Goal: Task Accomplishment & Management: Manage account settings

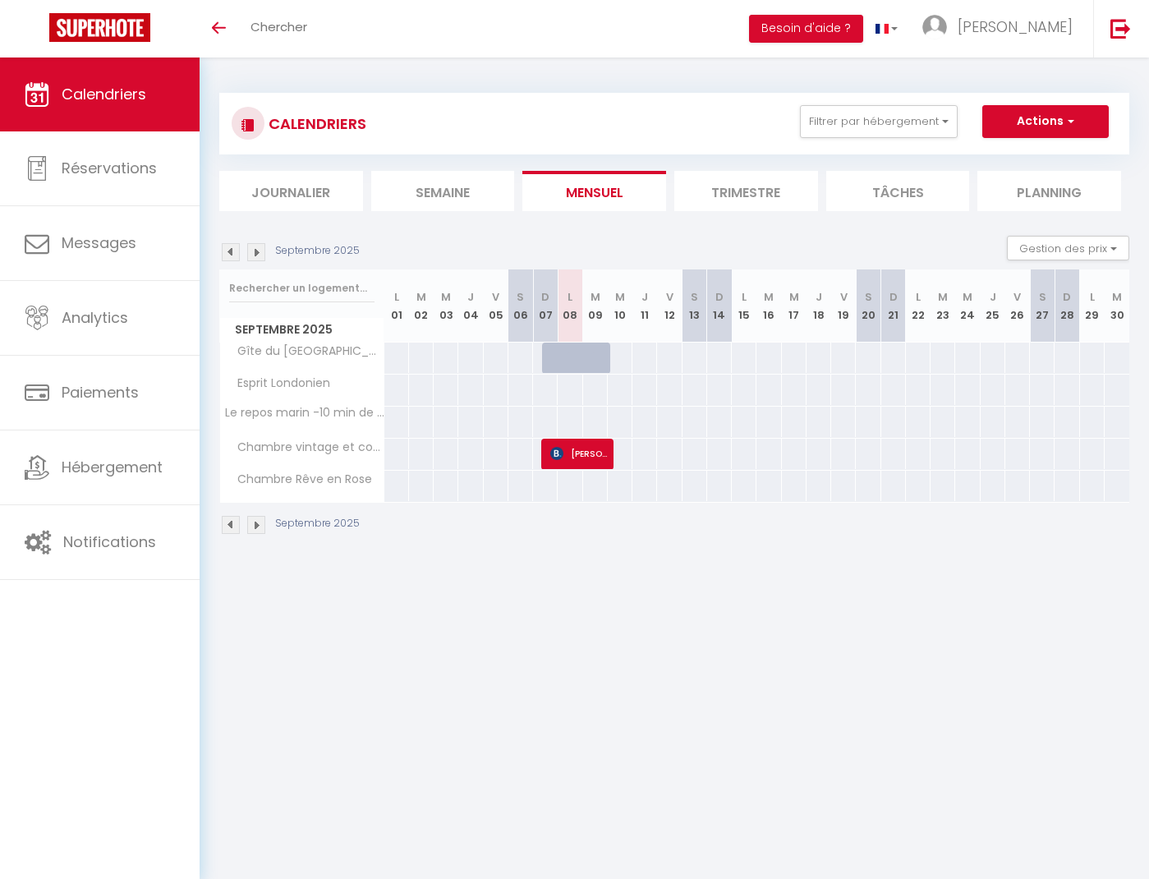
click at [232, 248] on img at bounding box center [231, 252] width 18 height 18
select select
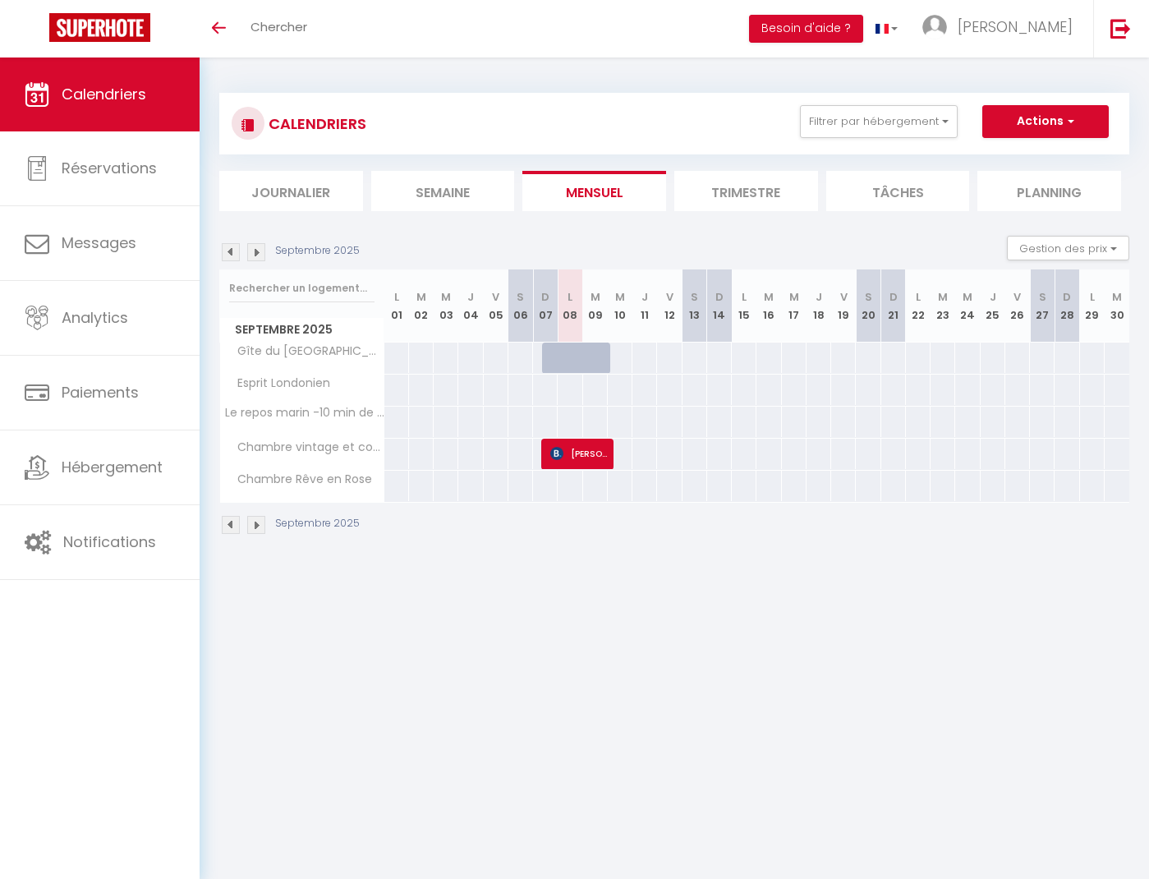
select select
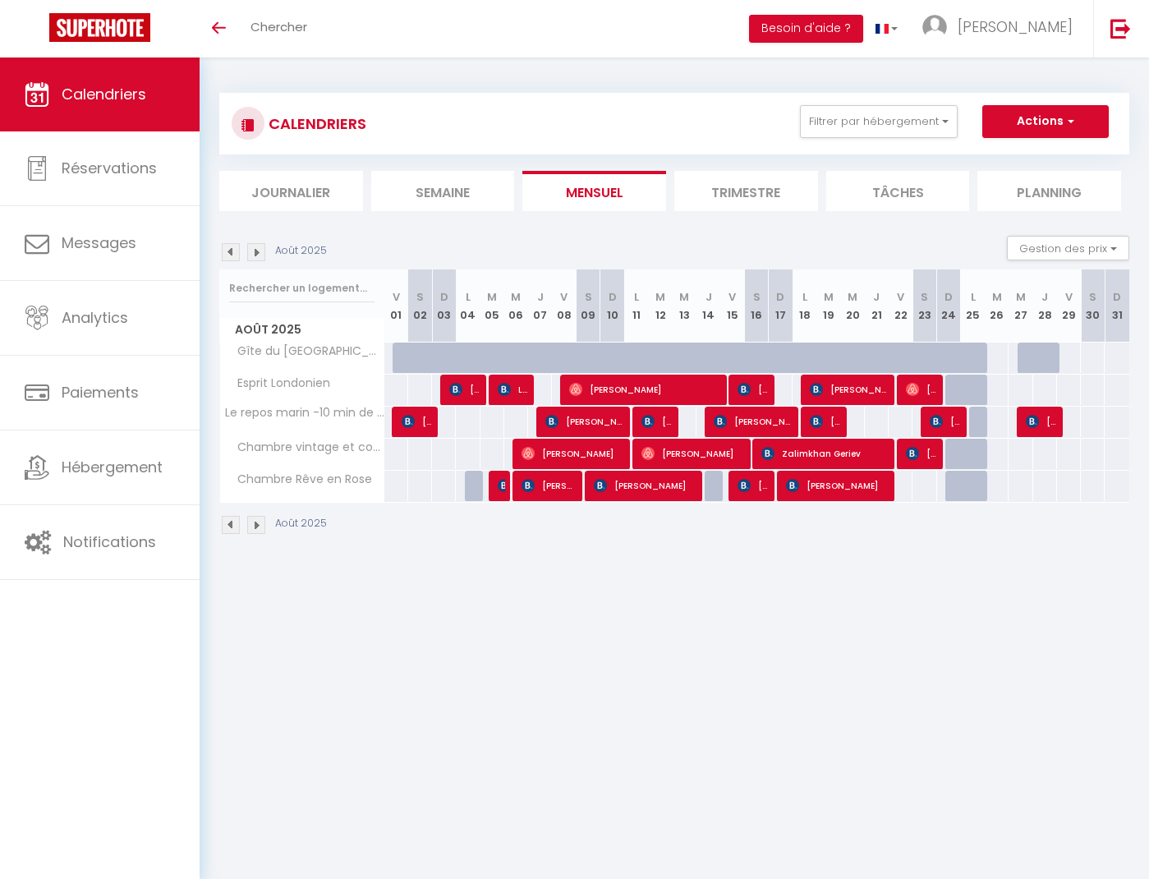
click at [1045, 421] on span "[PERSON_NAME]" at bounding box center [1042, 421] width 32 height 31
select select "OK"
select select "KO"
select select "0"
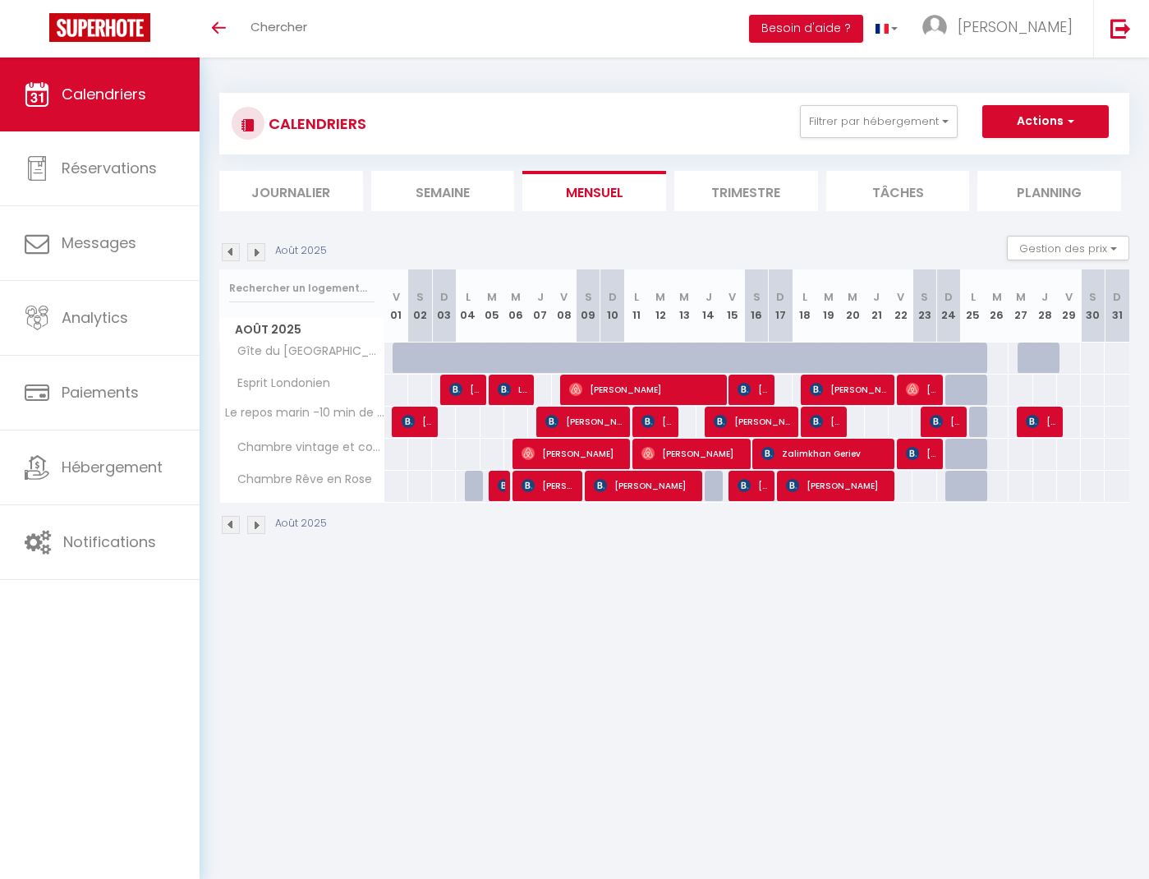
select select "1"
select select
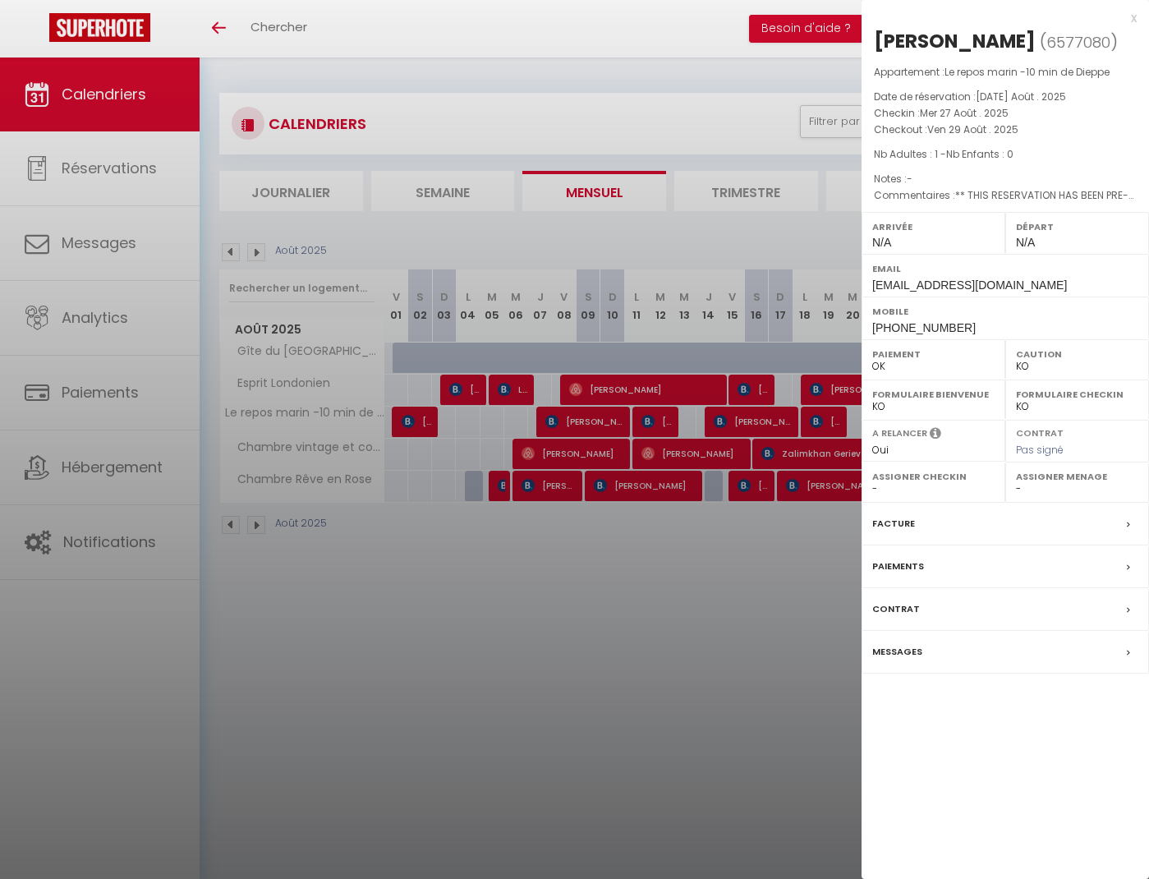
click at [901, 575] on label "Paiements" at bounding box center [898, 566] width 52 height 17
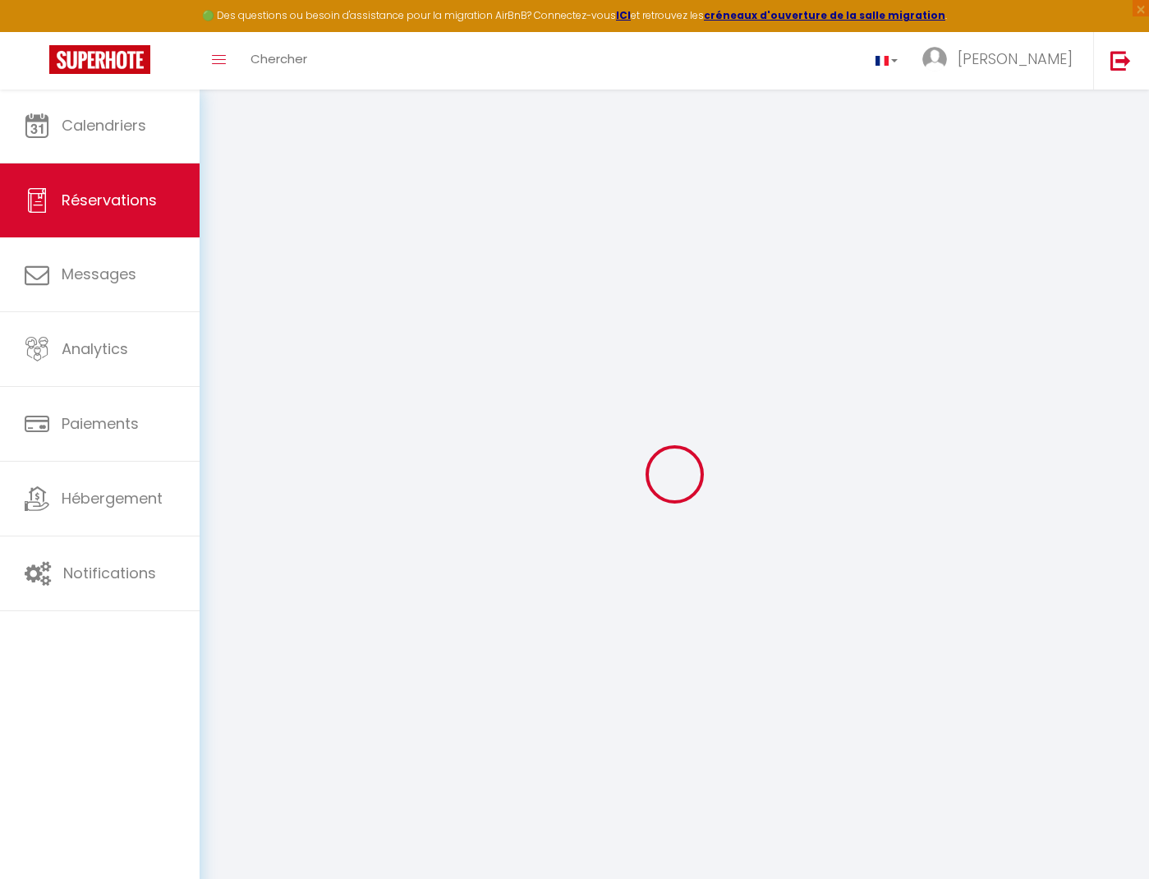
select select
checkbox input "false"
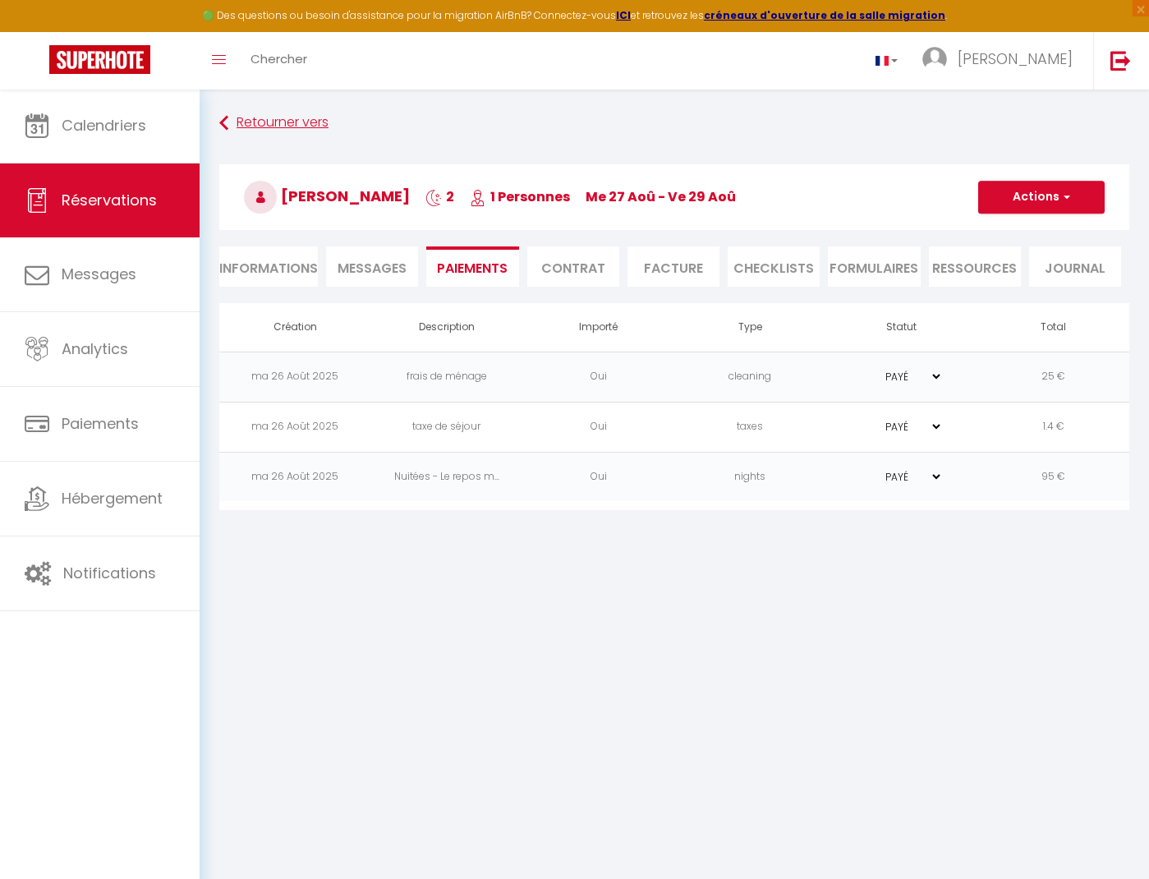
click at [232, 123] on link "Retourner vers" at bounding box center [674, 123] width 910 height 30
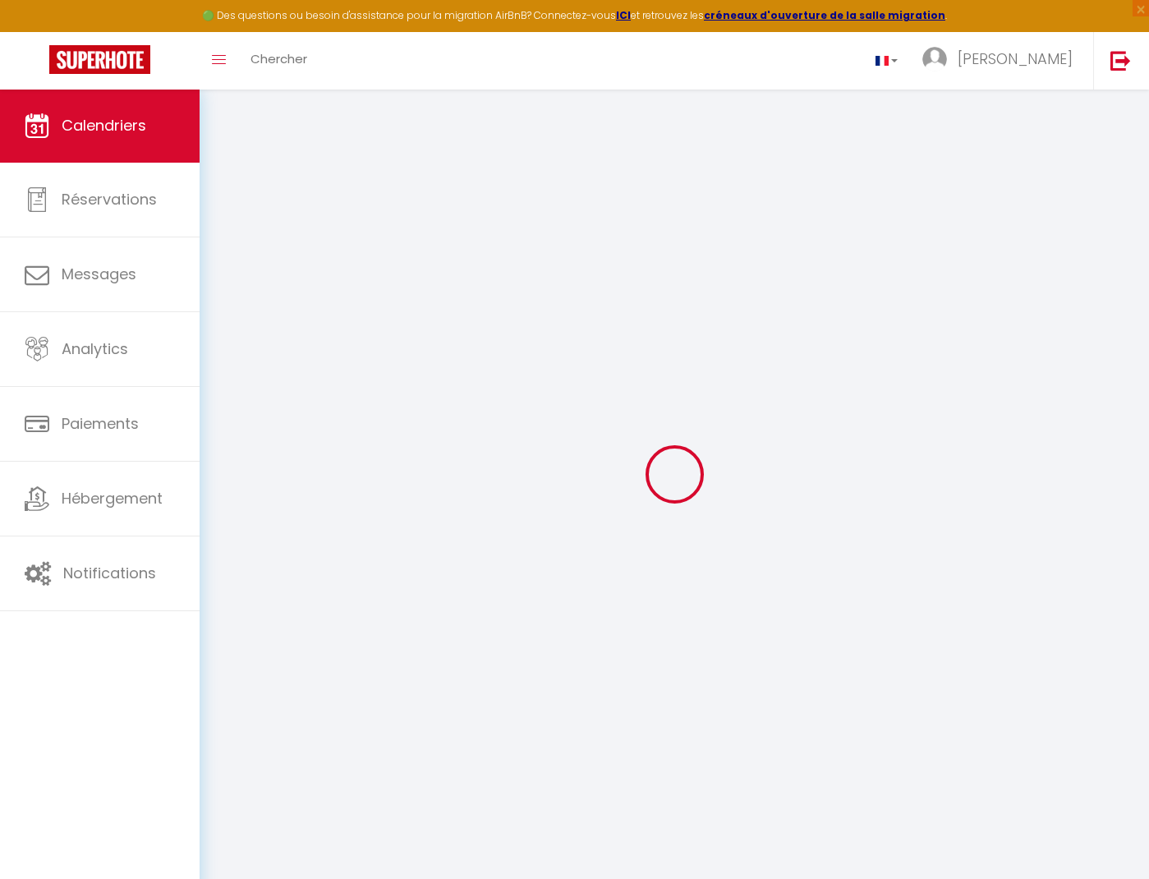
scroll to position [1, 0]
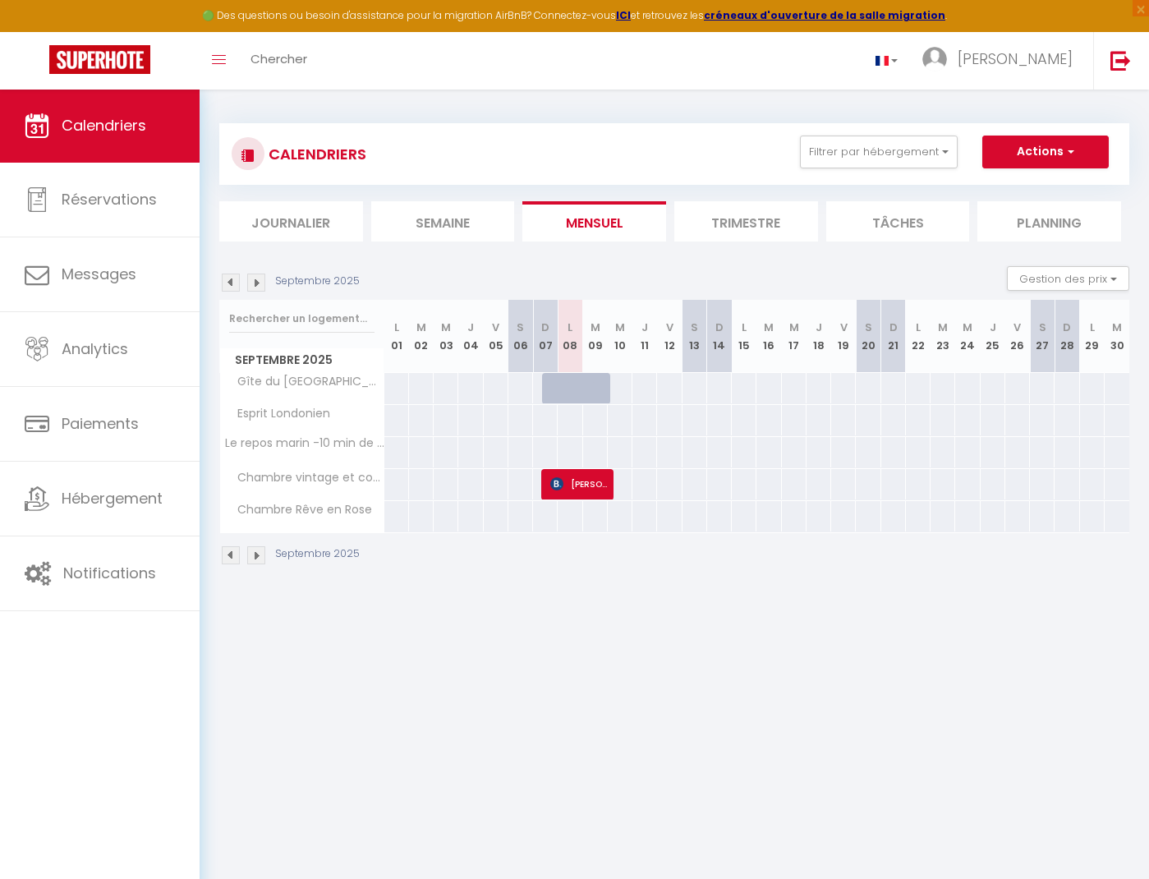
click at [229, 279] on img at bounding box center [231, 282] width 18 height 18
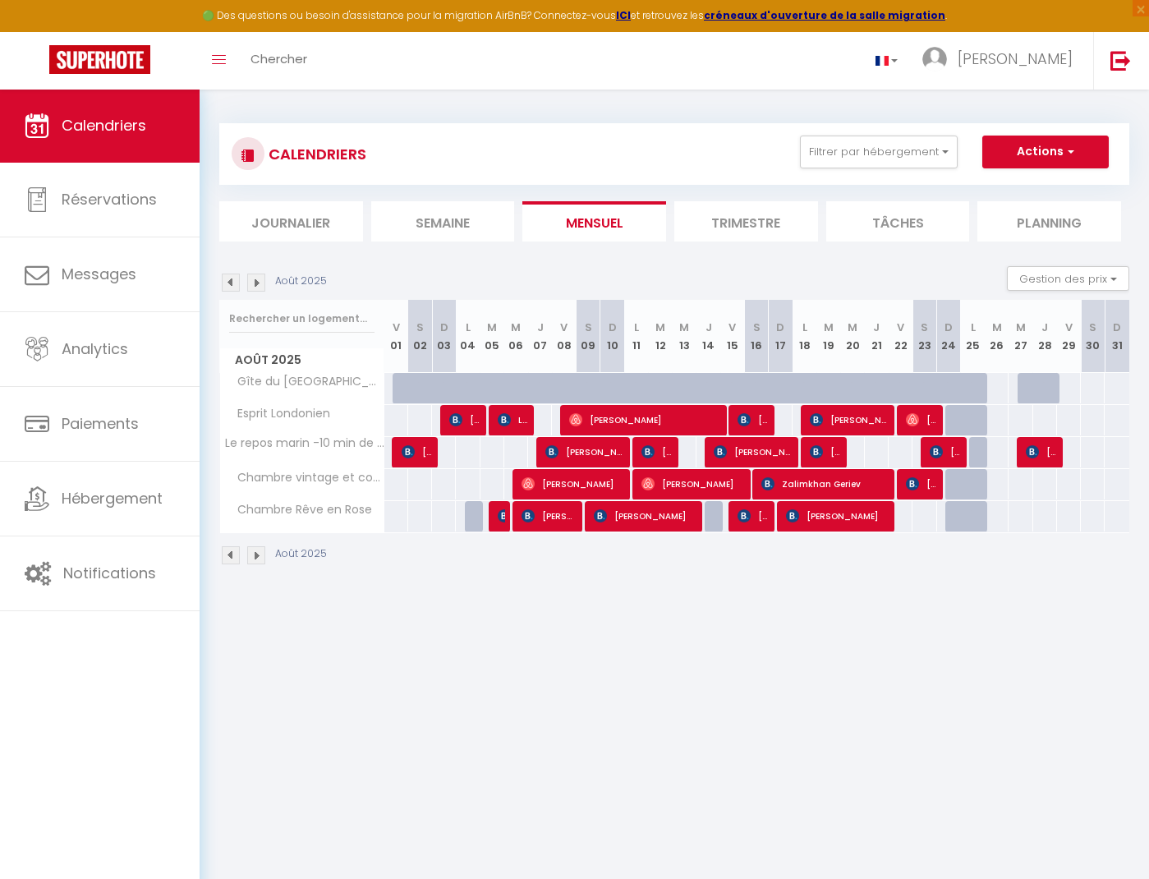
click at [939, 451] on img at bounding box center [936, 451] width 13 height 13
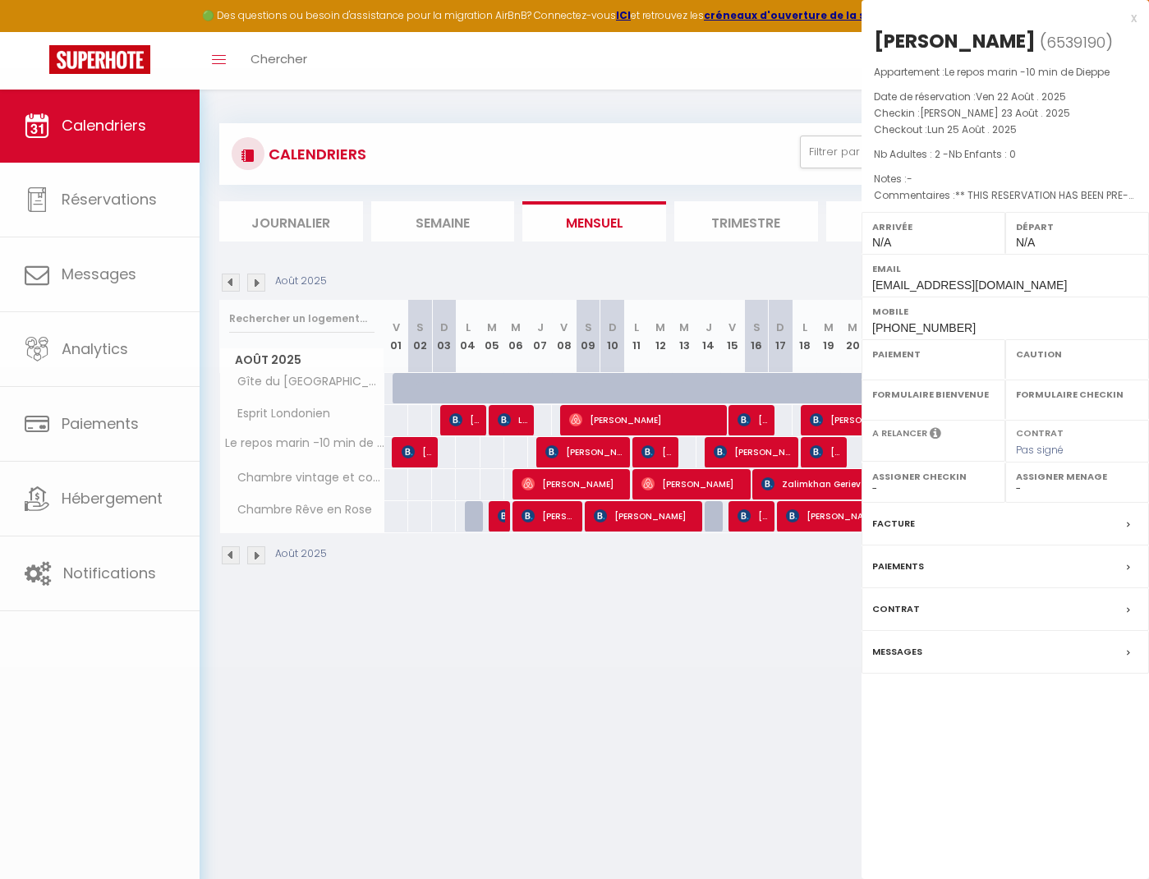
select select "OK"
select select "KO"
select select "0"
select select "1"
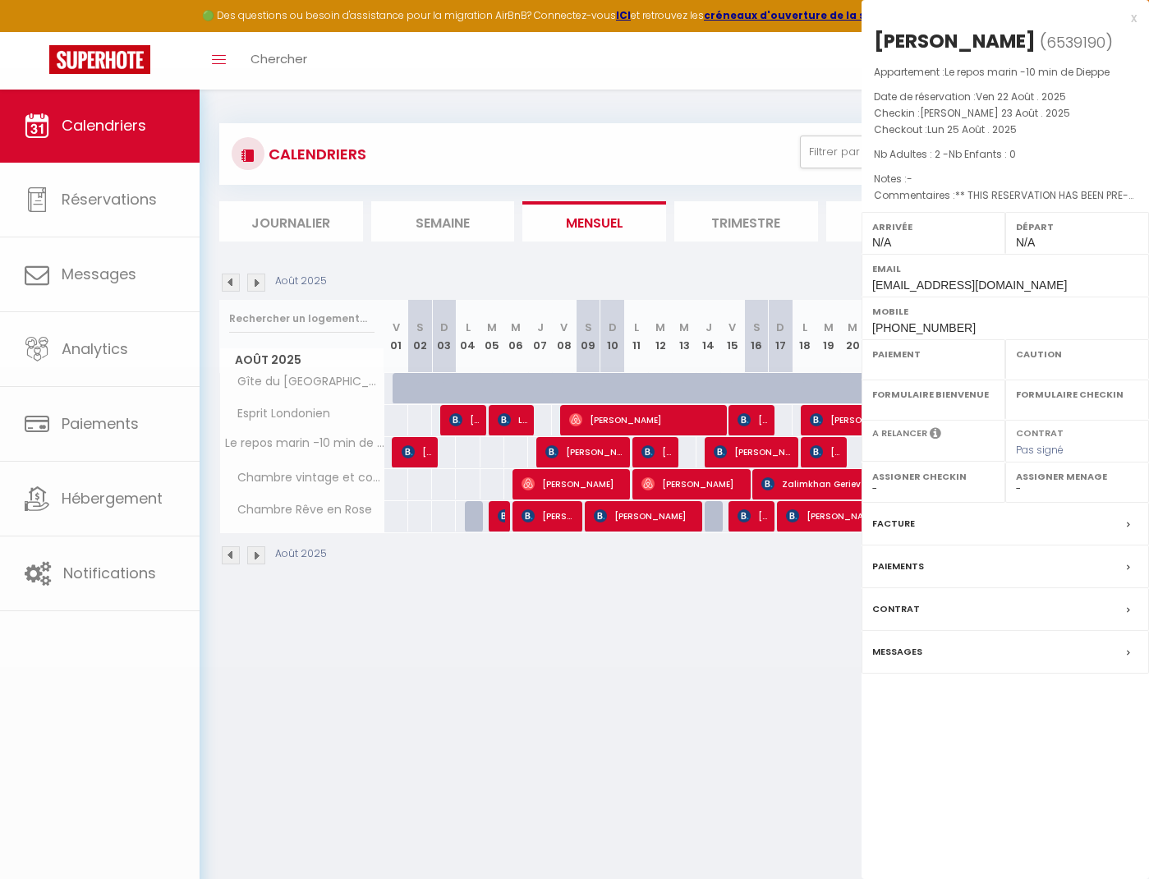
select select
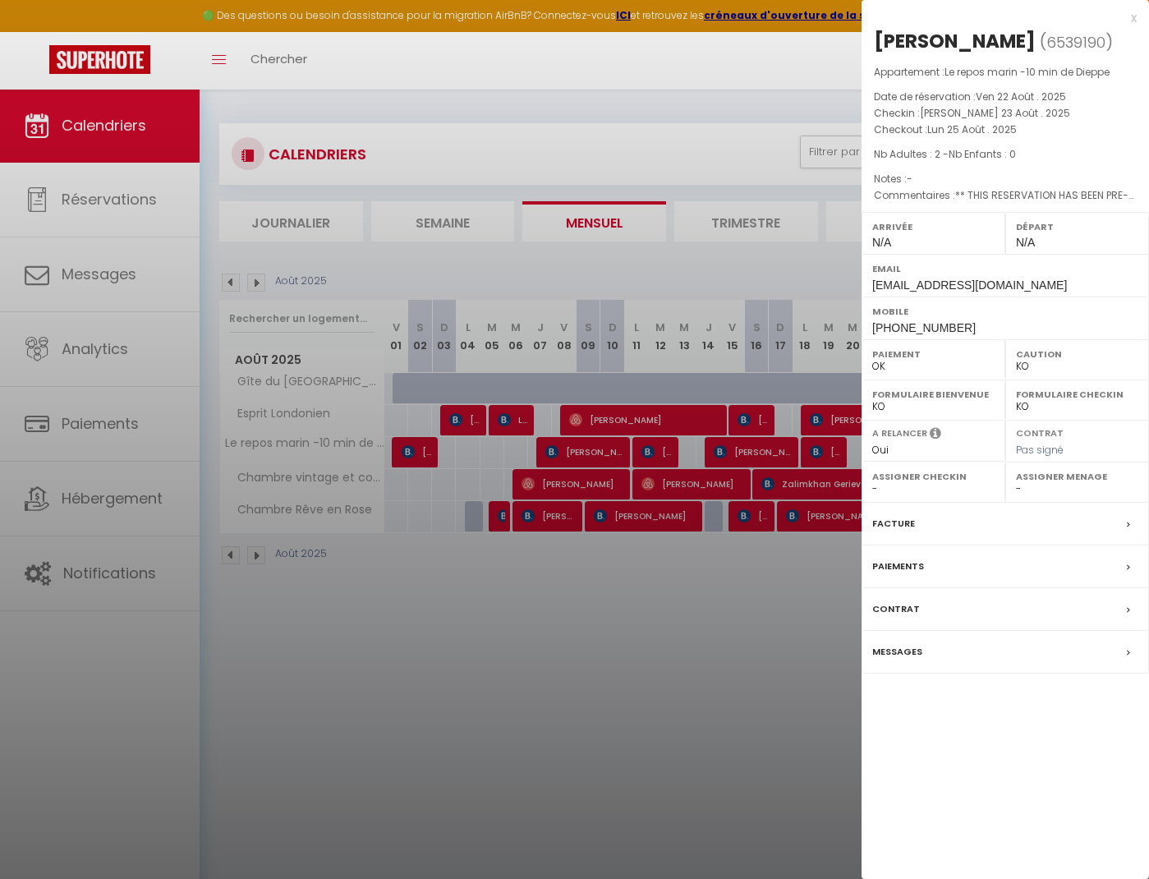
click at [916, 565] on label "Paiements" at bounding box center [898, 566] width 52 height 17
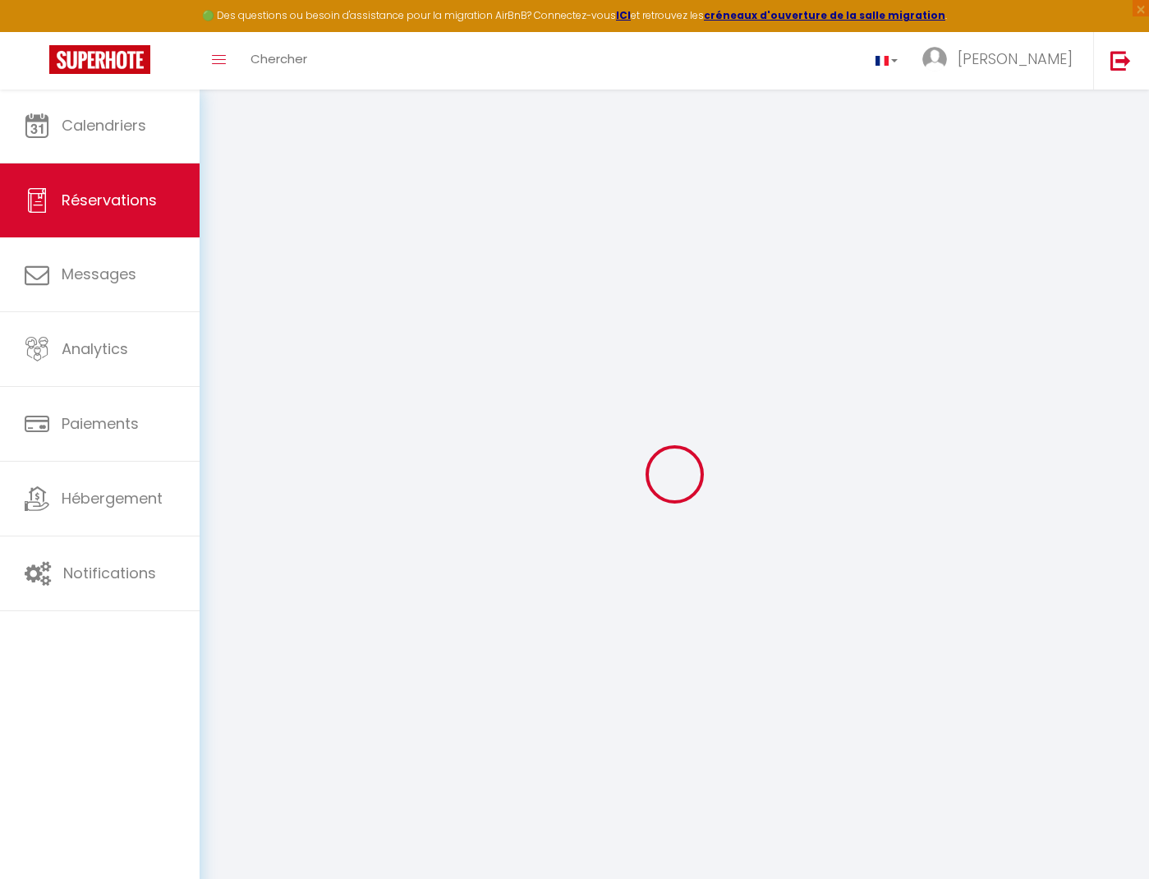
select select
checkbox input "false"
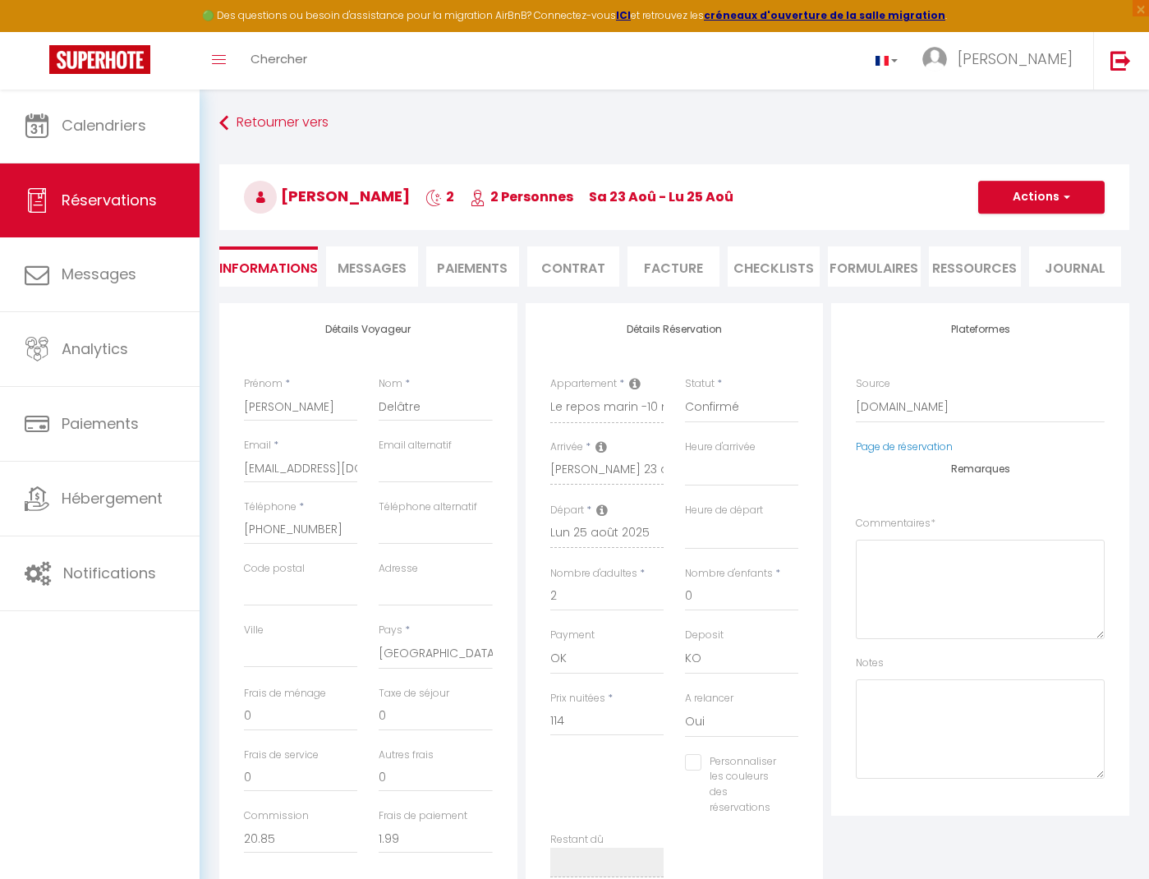
select select
checkbox input "false"
type textarea "** THIS RESERVATION HAS BEEN PRE-PAID ** BOOKING NOTE : Payment charge is EUR 1…"
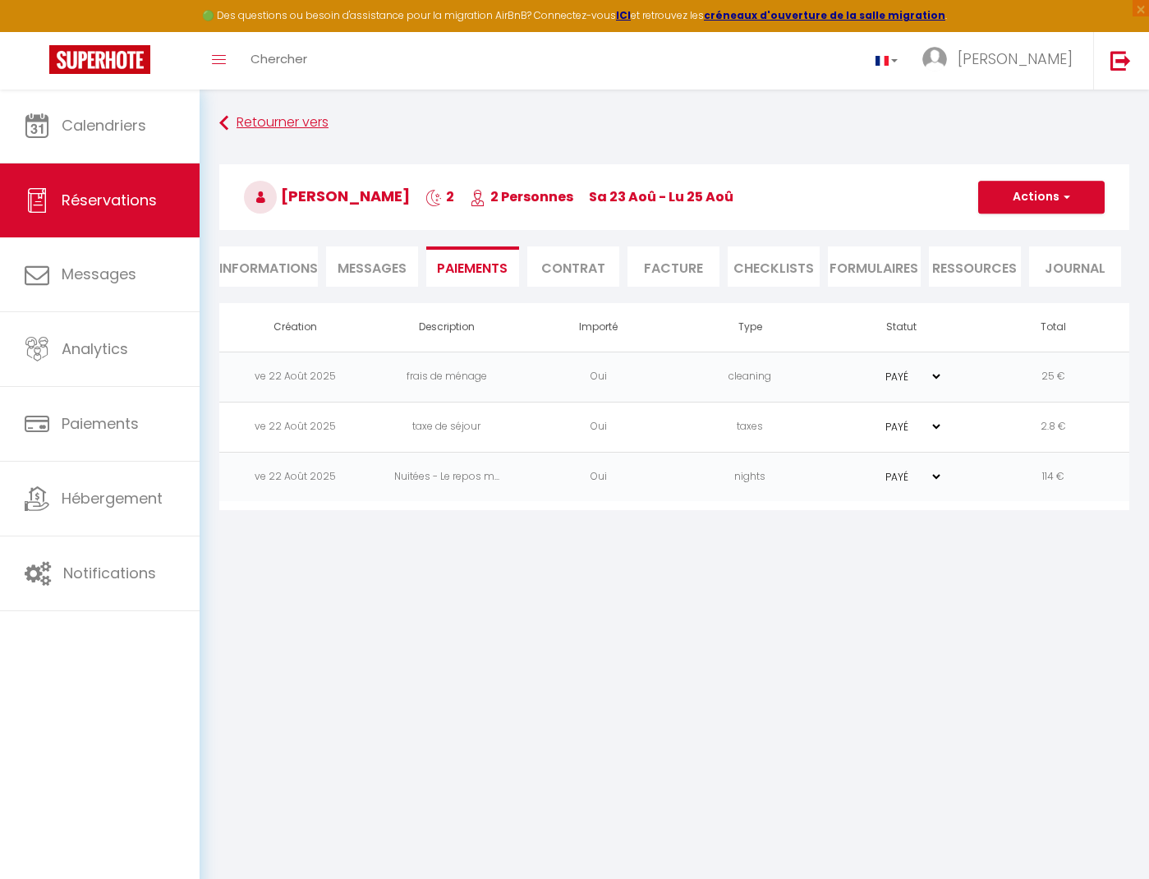
click at [269, 117] on link "Retourner vers" at bounding box center [674, 123] width 910 height 30
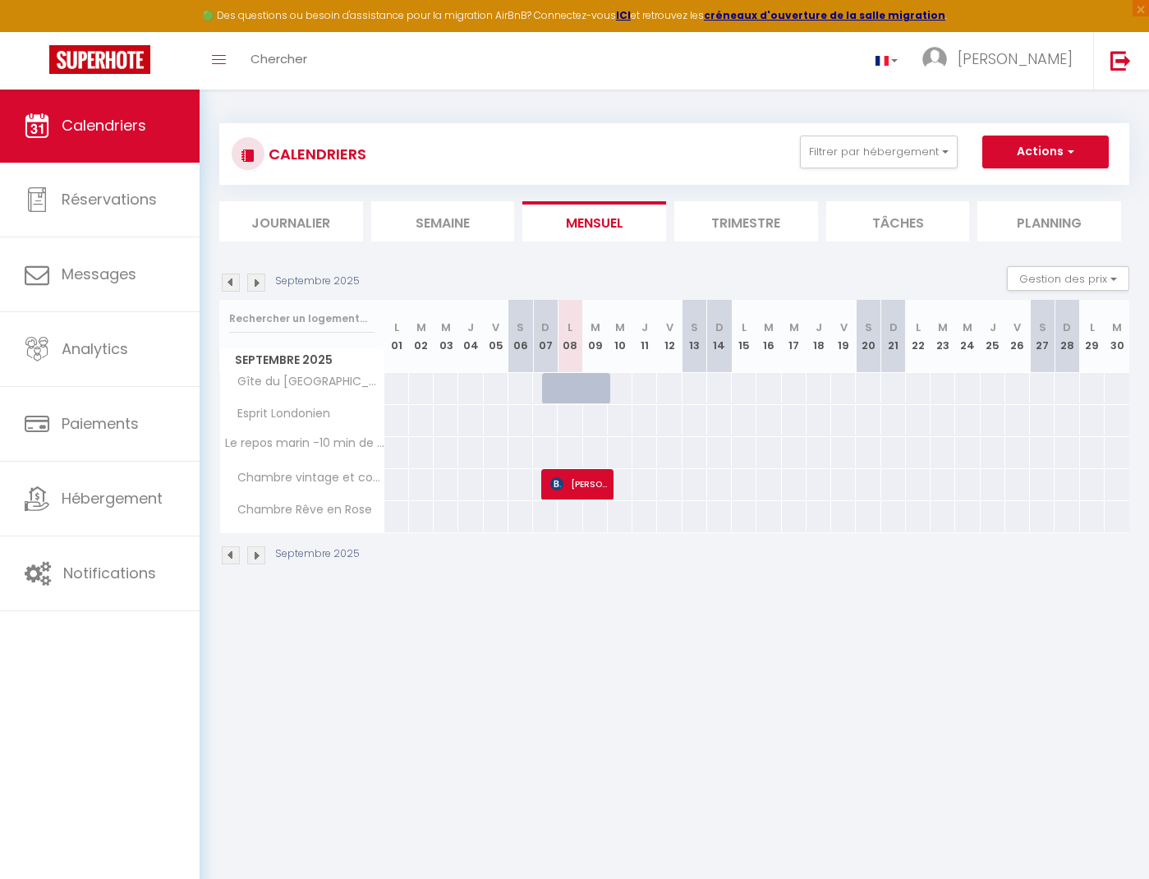
click at [228, 279] on img at bounding box center [231, 282] width 18 height 18
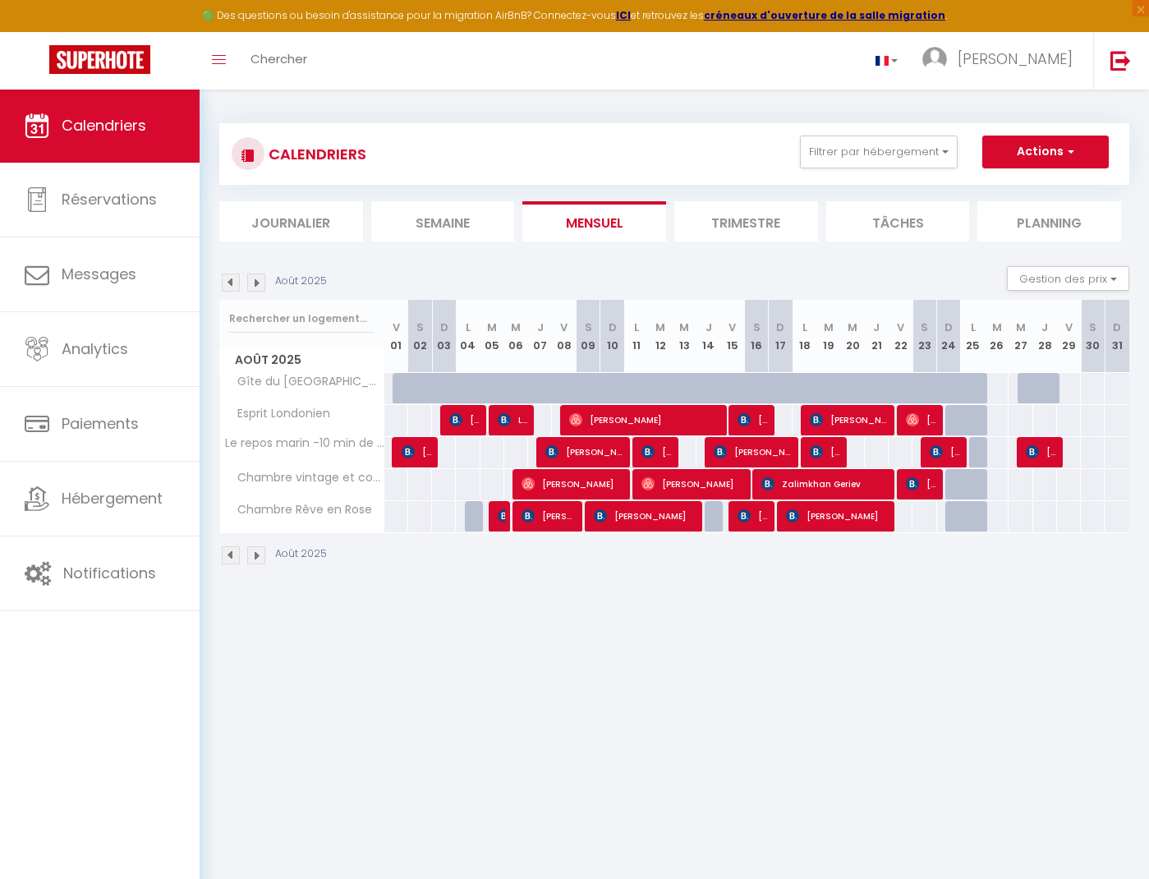
click at [923, 485] on span "[PERSON_NAME]" at bounding box center [922, 483] width 32 height 31
select select "OK"
select select "KO"
select select "0"
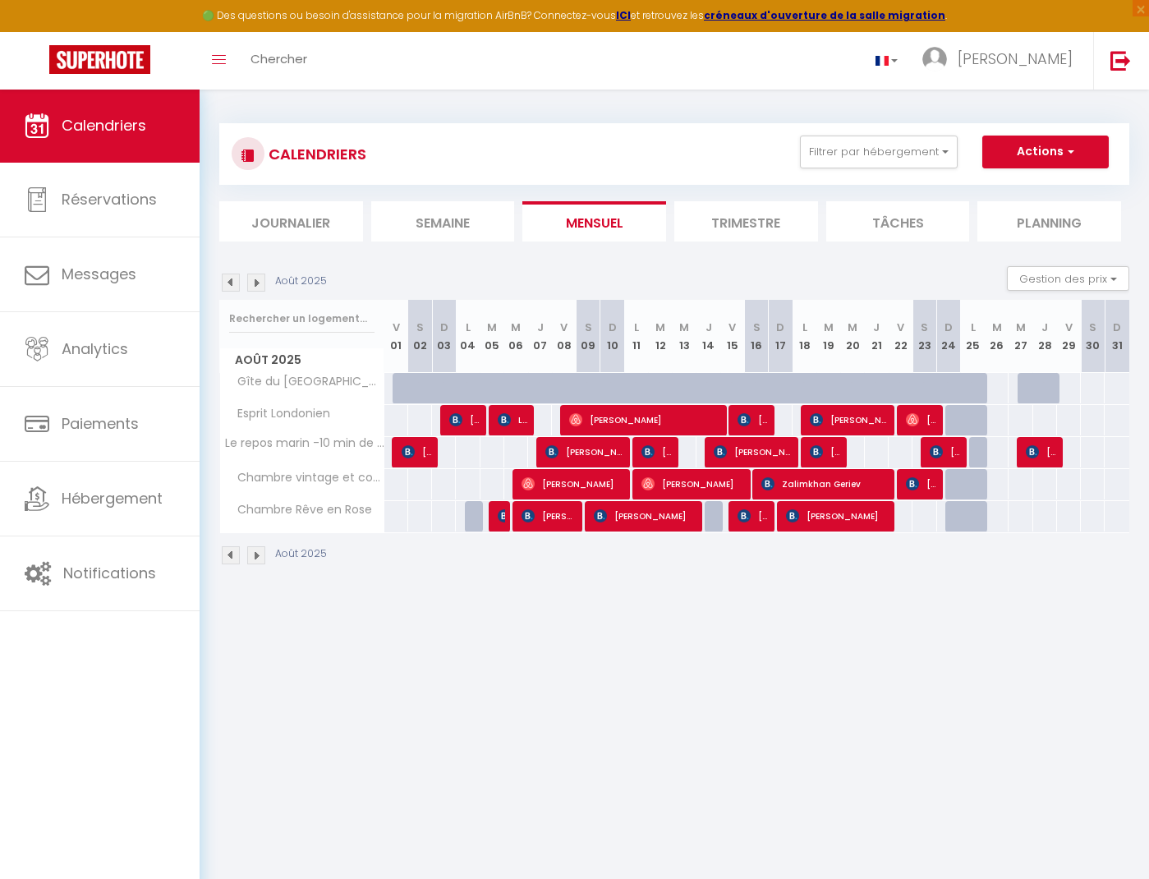
select select "1"
select select
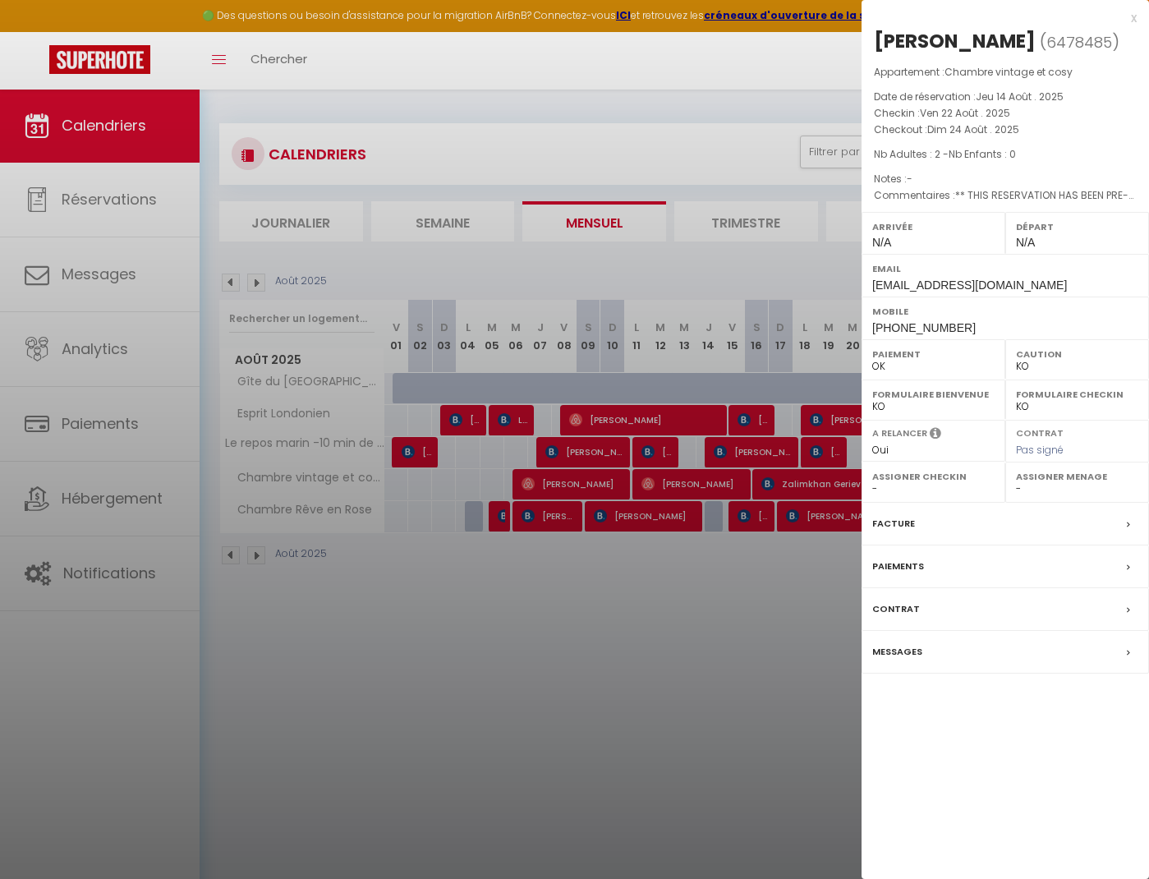
click at [915, 572] on div "Paiements" at bounding box center [1004, 566] width 287 height 43
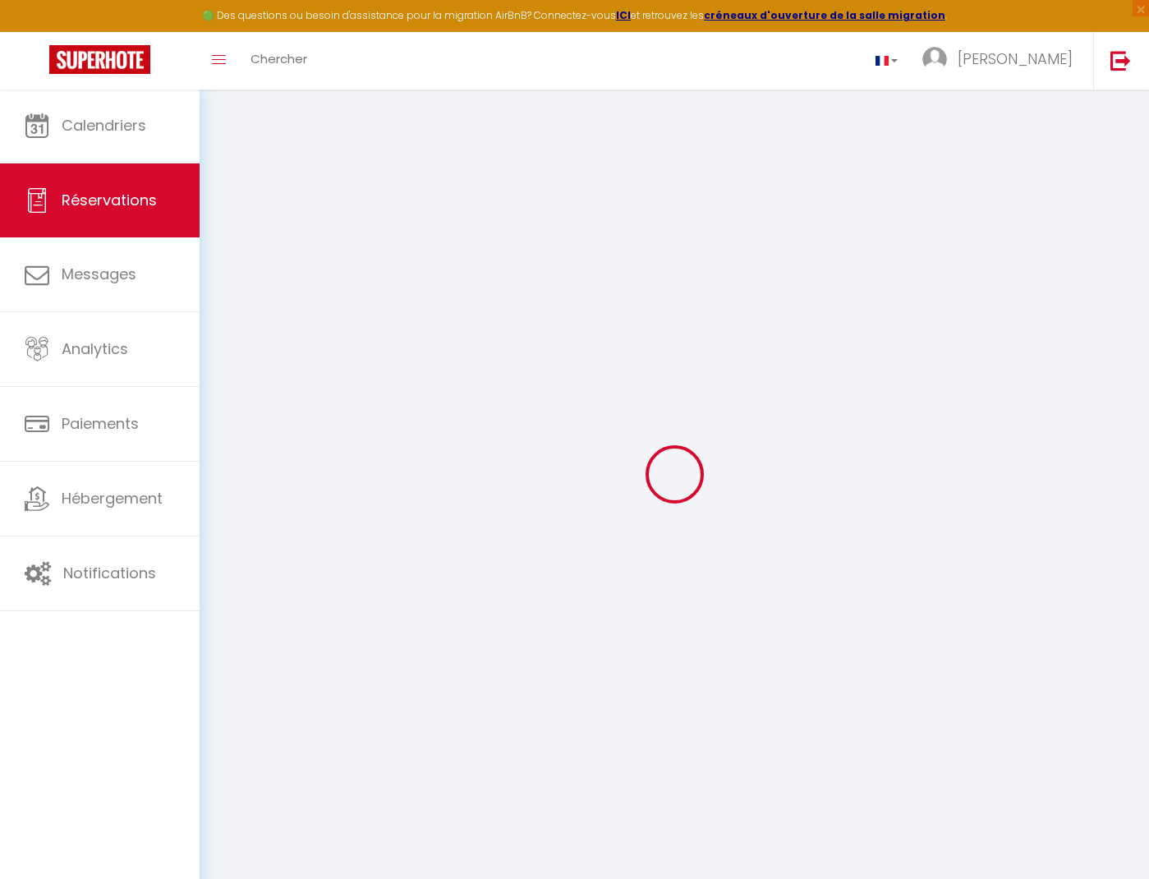
select select
checkbox input "false"
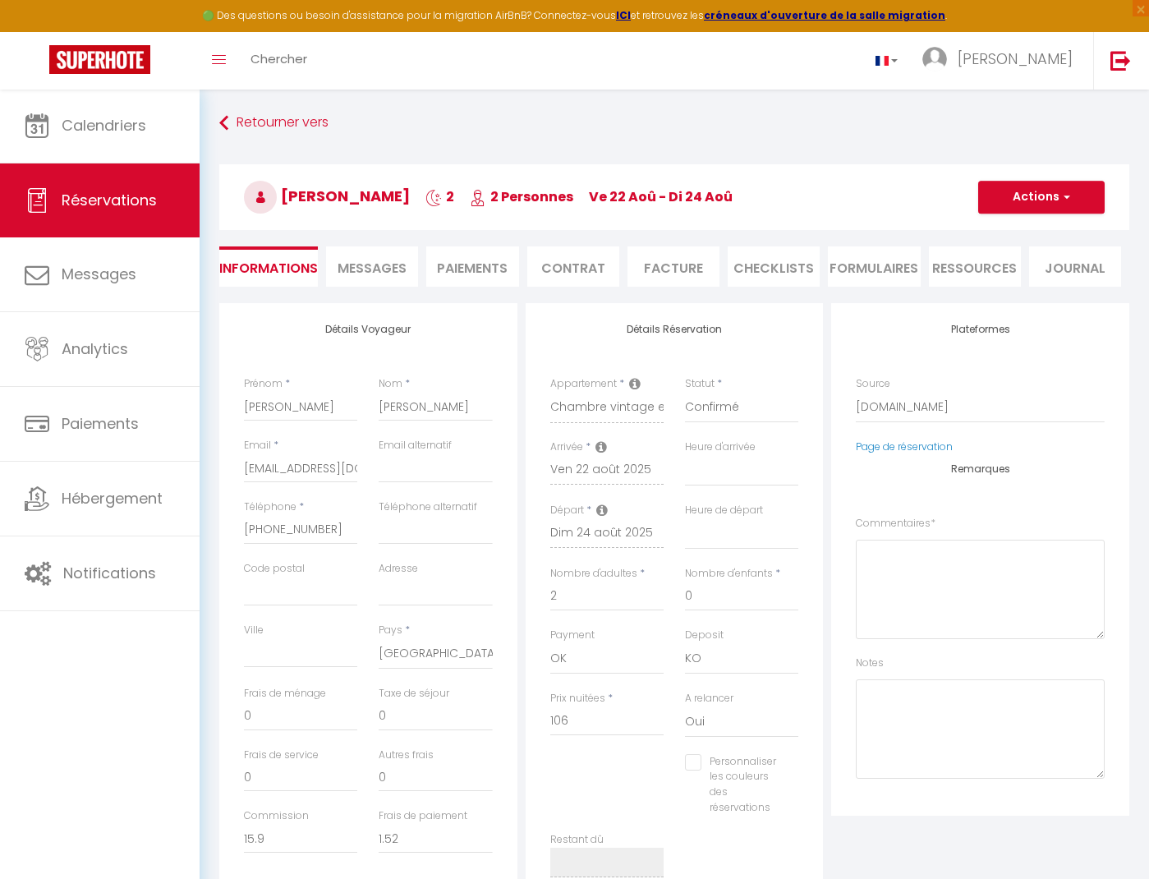
select select
checkbox input "false"
type textarea "** THIS RESERVATION HAS BEEN PRE-PAID ** BOOKING NOTE : Payment charge is EUR 1…"
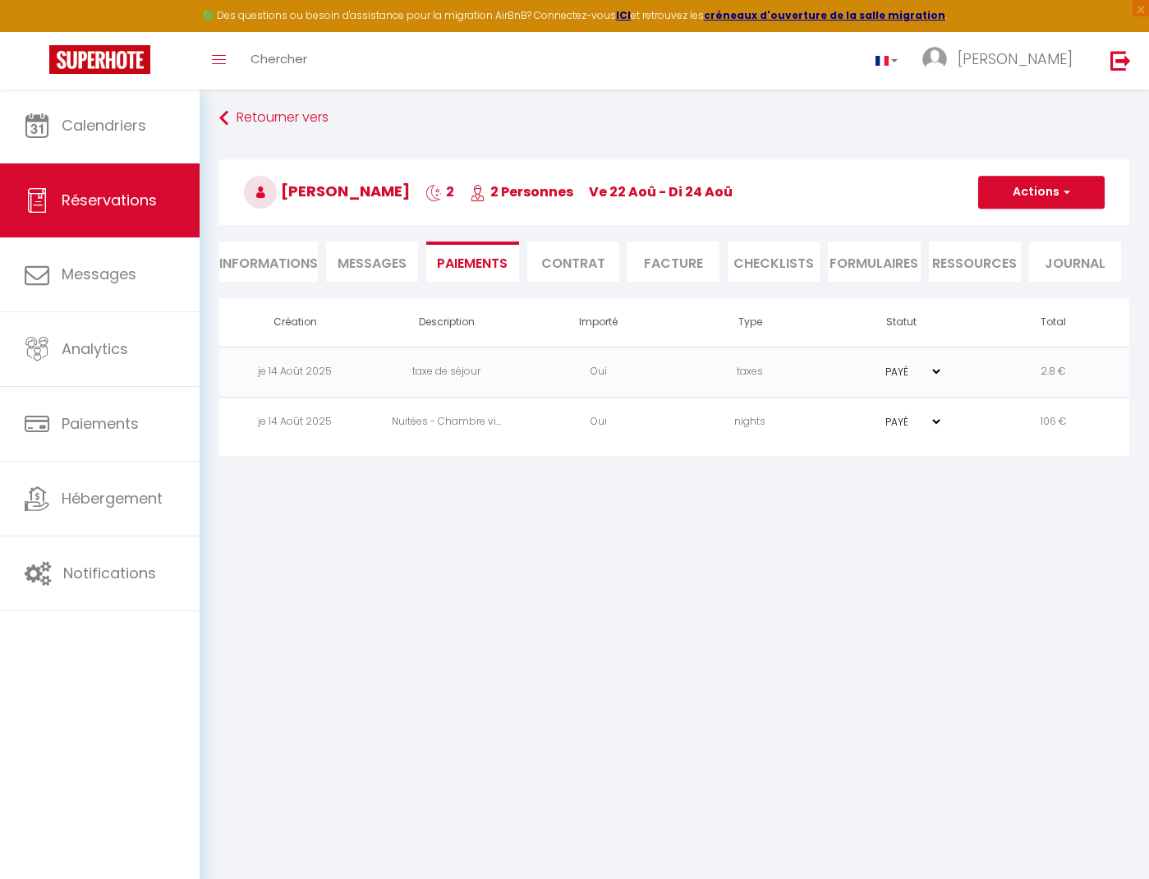
scroll to position [5, 0]
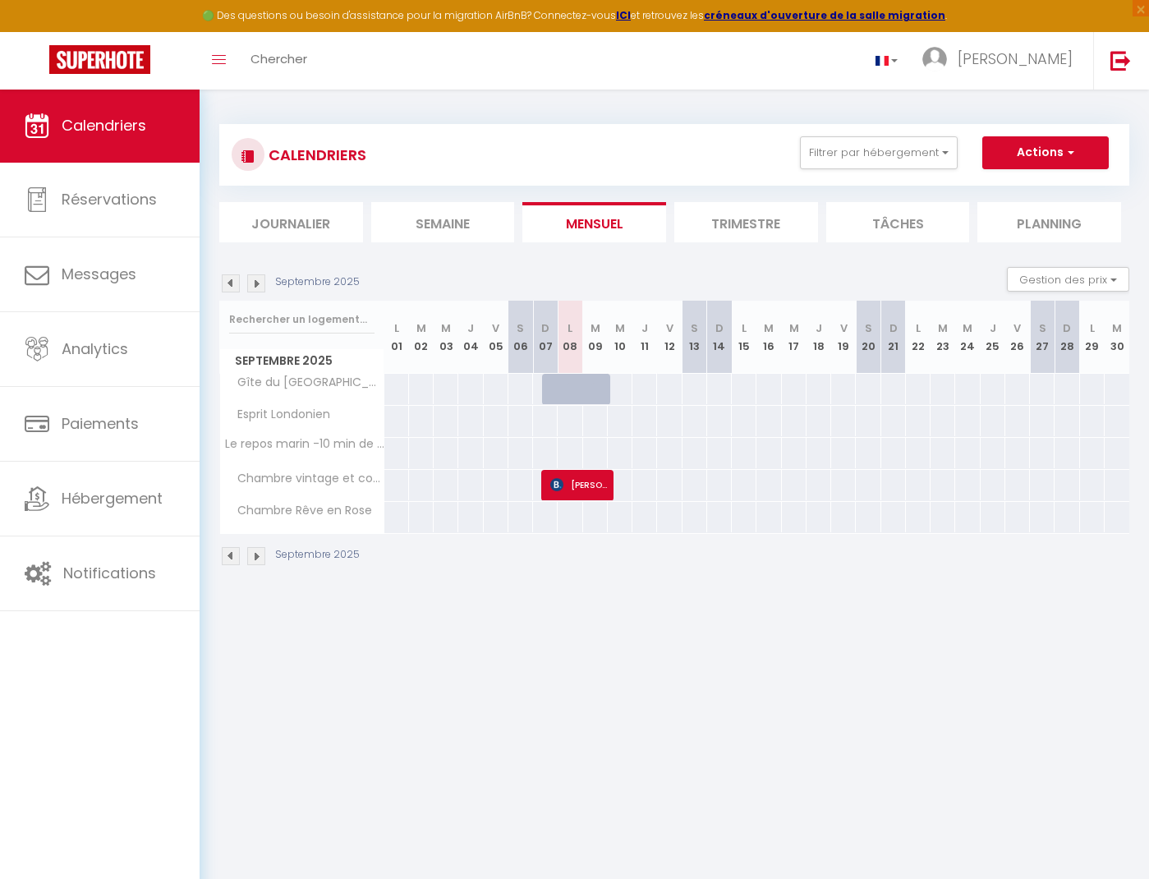
click at [229, 278] on img at bounding box center [231, 283] width 18 height 18
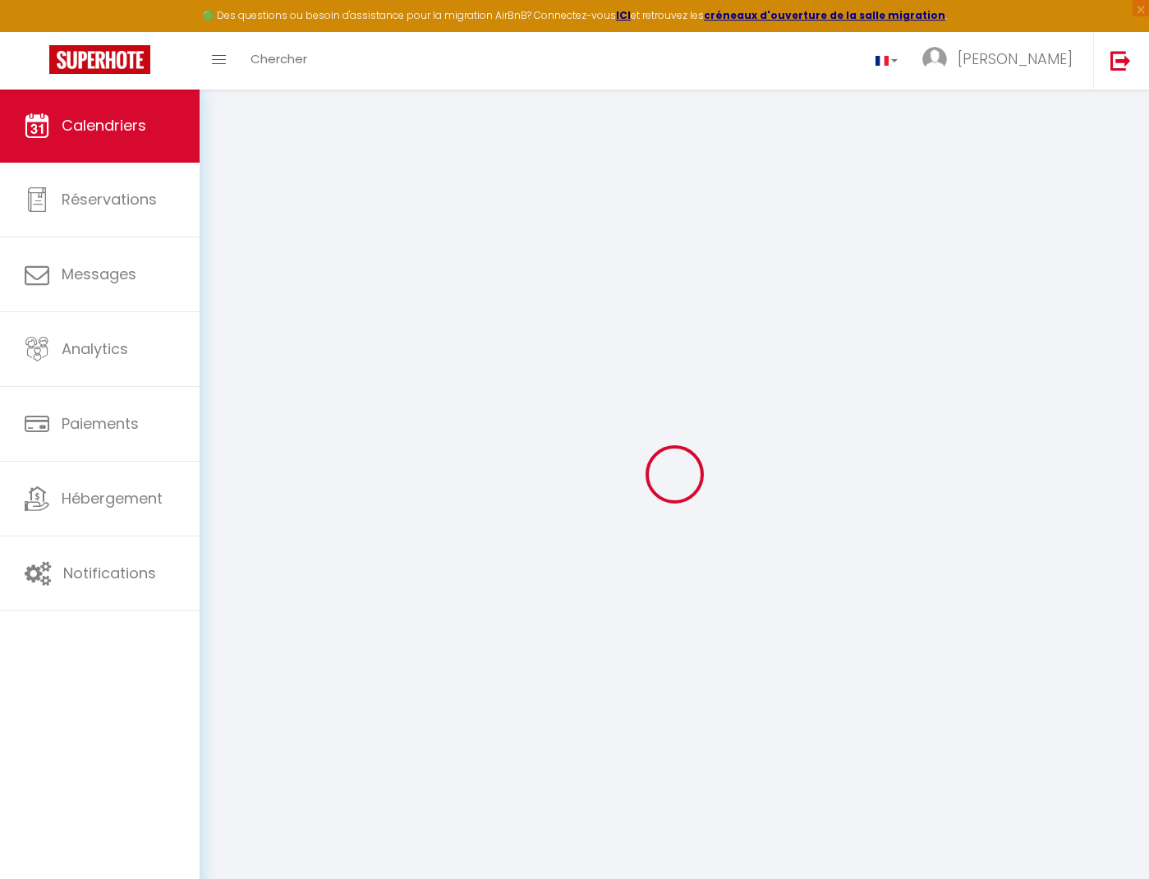
select select
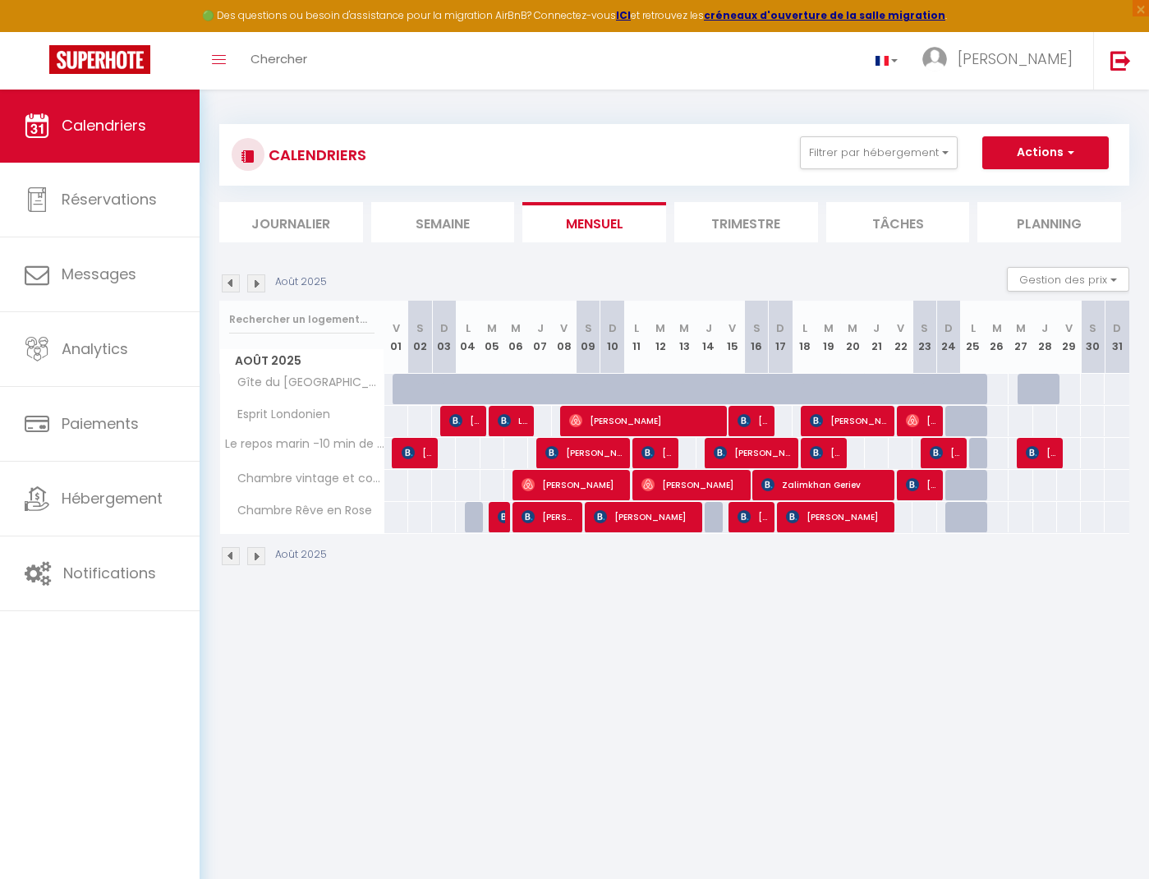
click at [923, 416] on span "[PERSON_NAME]" at bounding box center [922, 420] width 32 height 31
select select "OK"
select select "0"
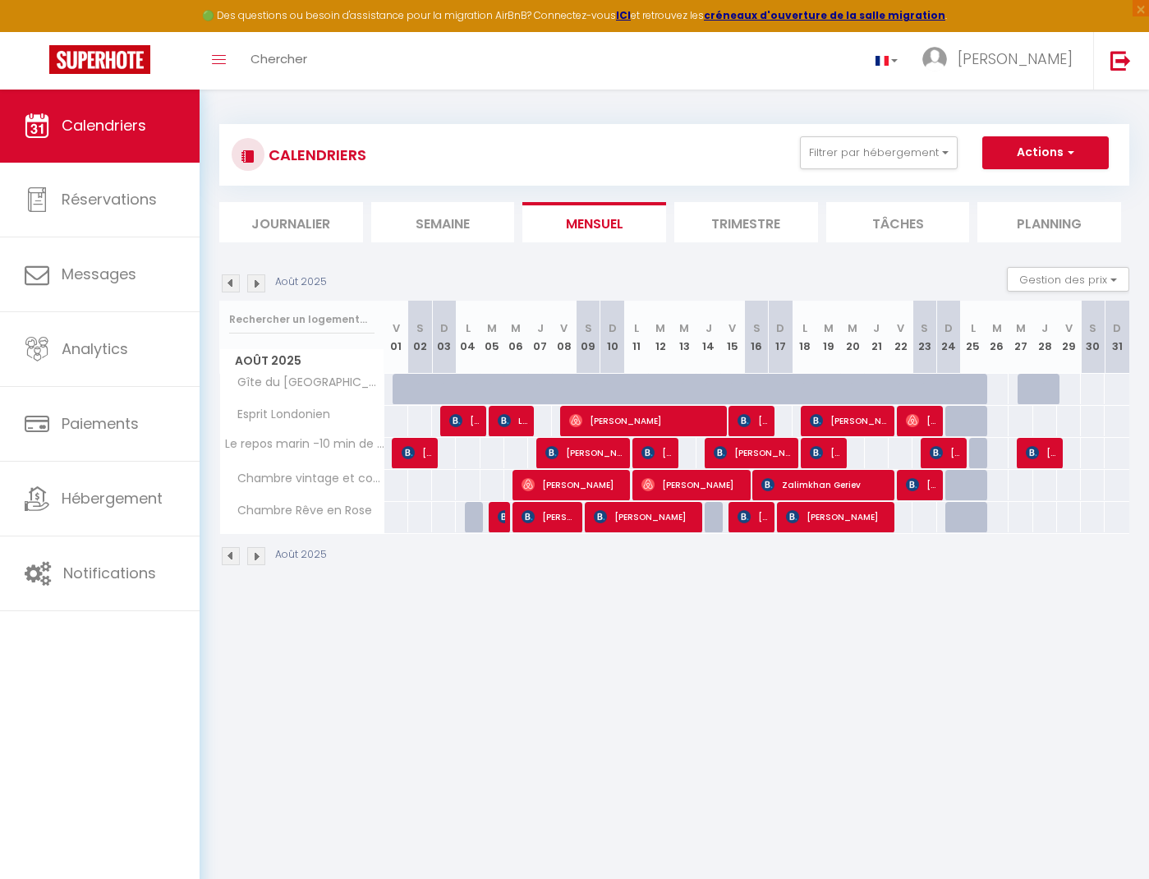
select select "1"
select select
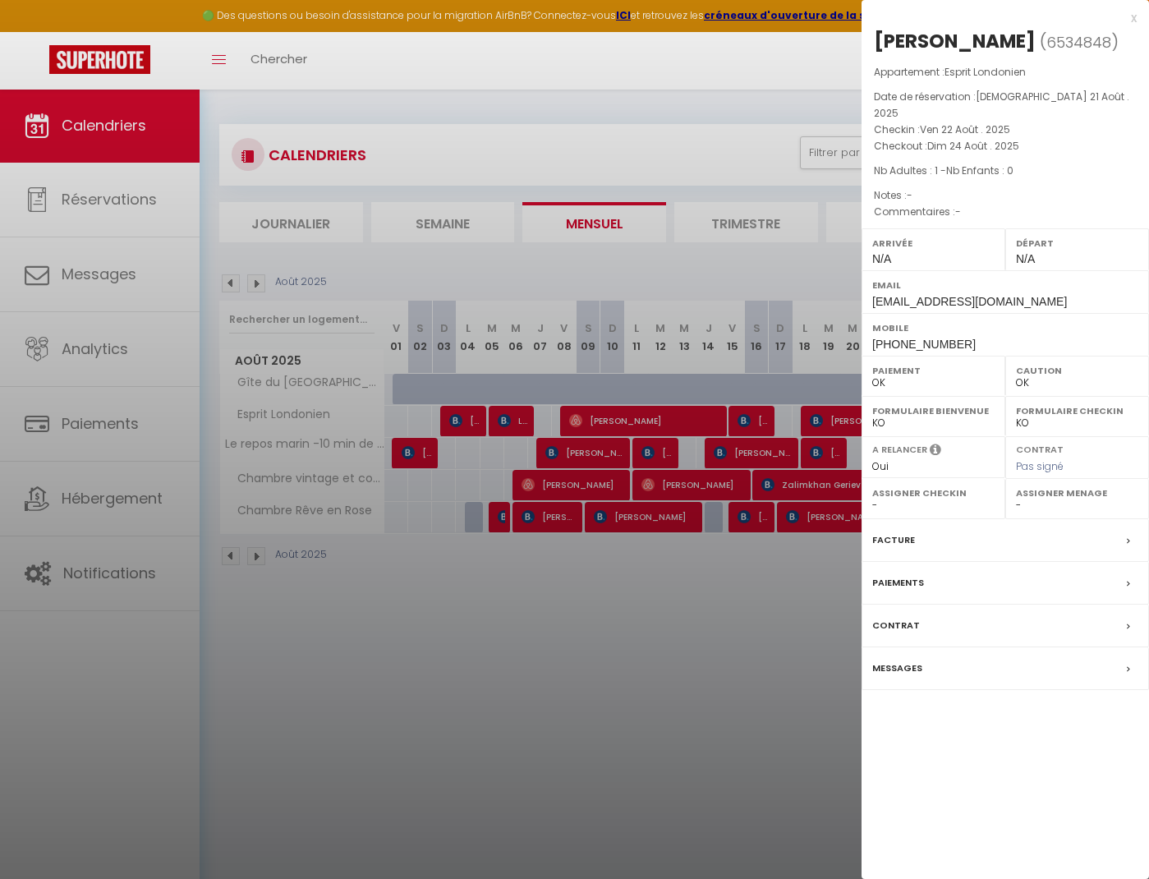
click at [906, 574] on label "Paiements" at bounding box center [898, 582] width 52 height 17
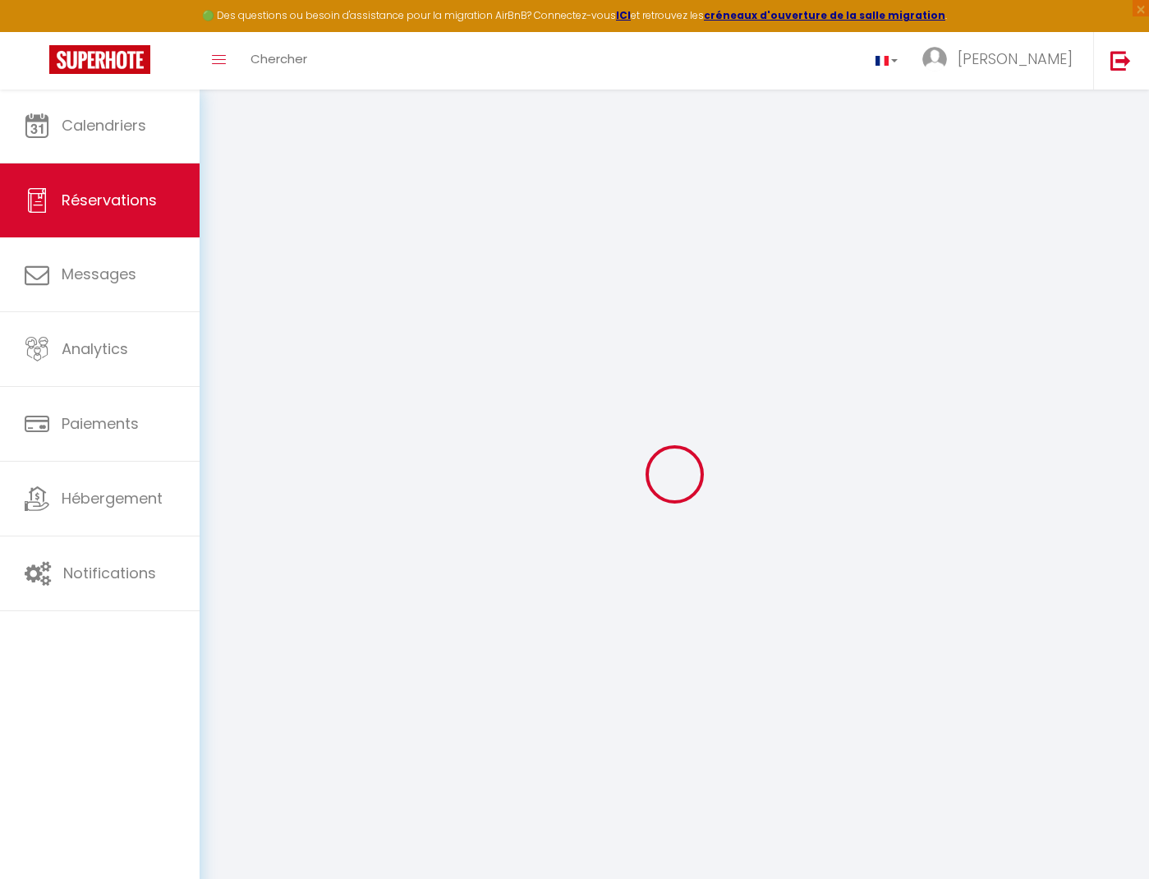
select select
checkbox input "false"
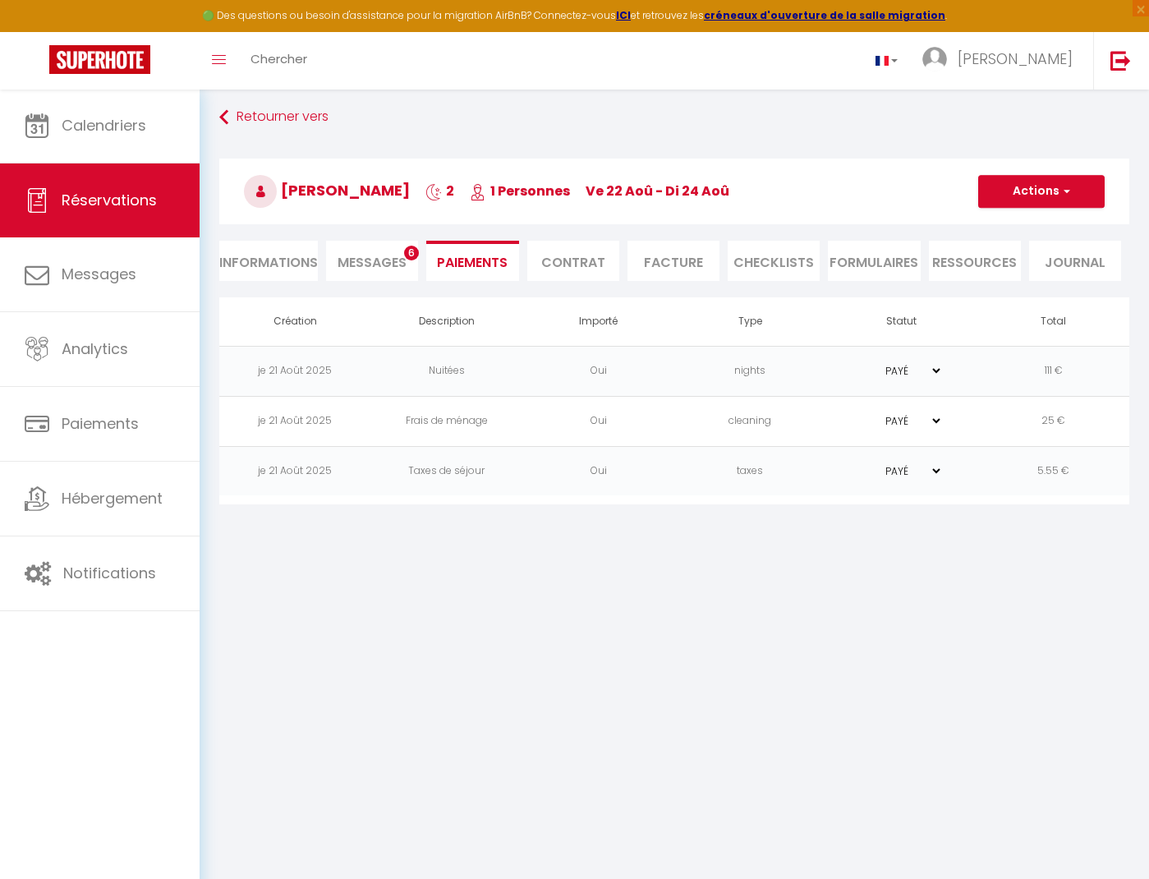
scroll to position [6, 0]
click at [380, 265] on span "Messages" at bounding box center [371, 262] width 69 height 19
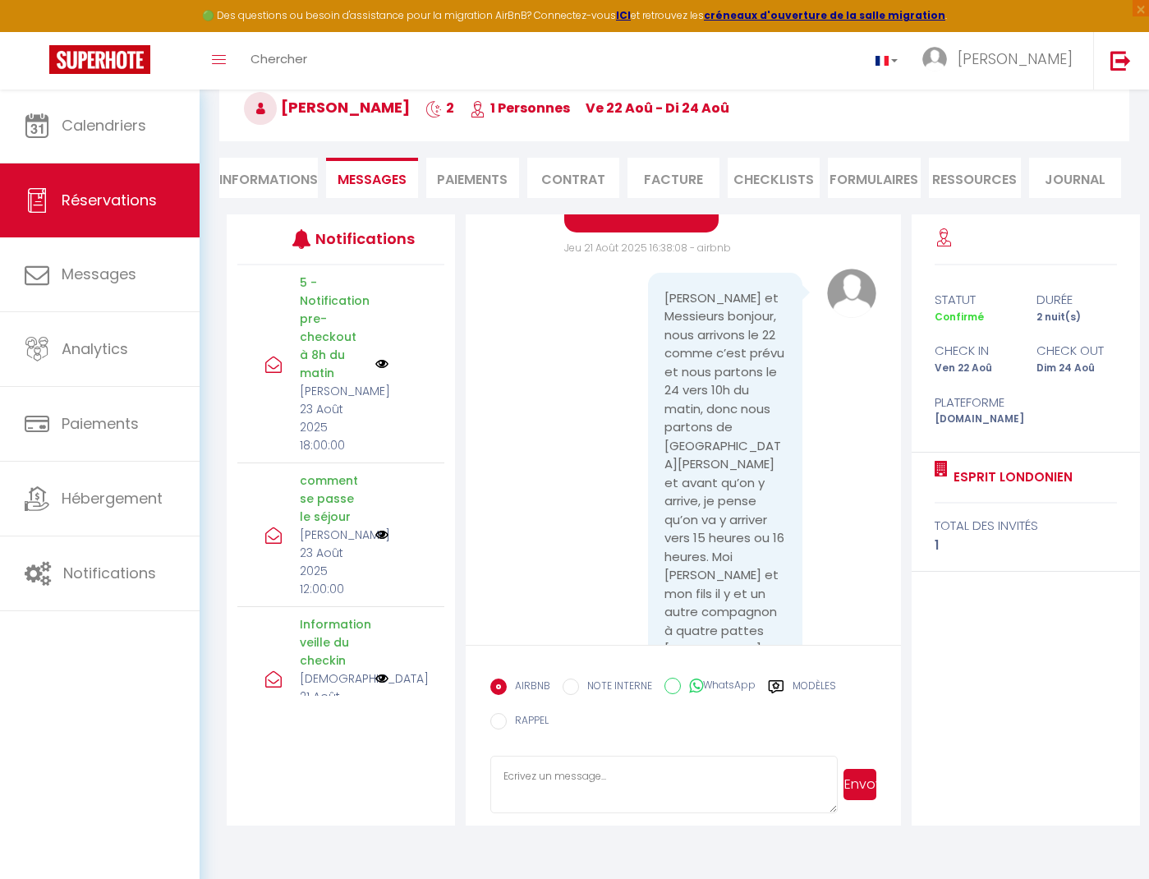
scroll to position [540, 0]
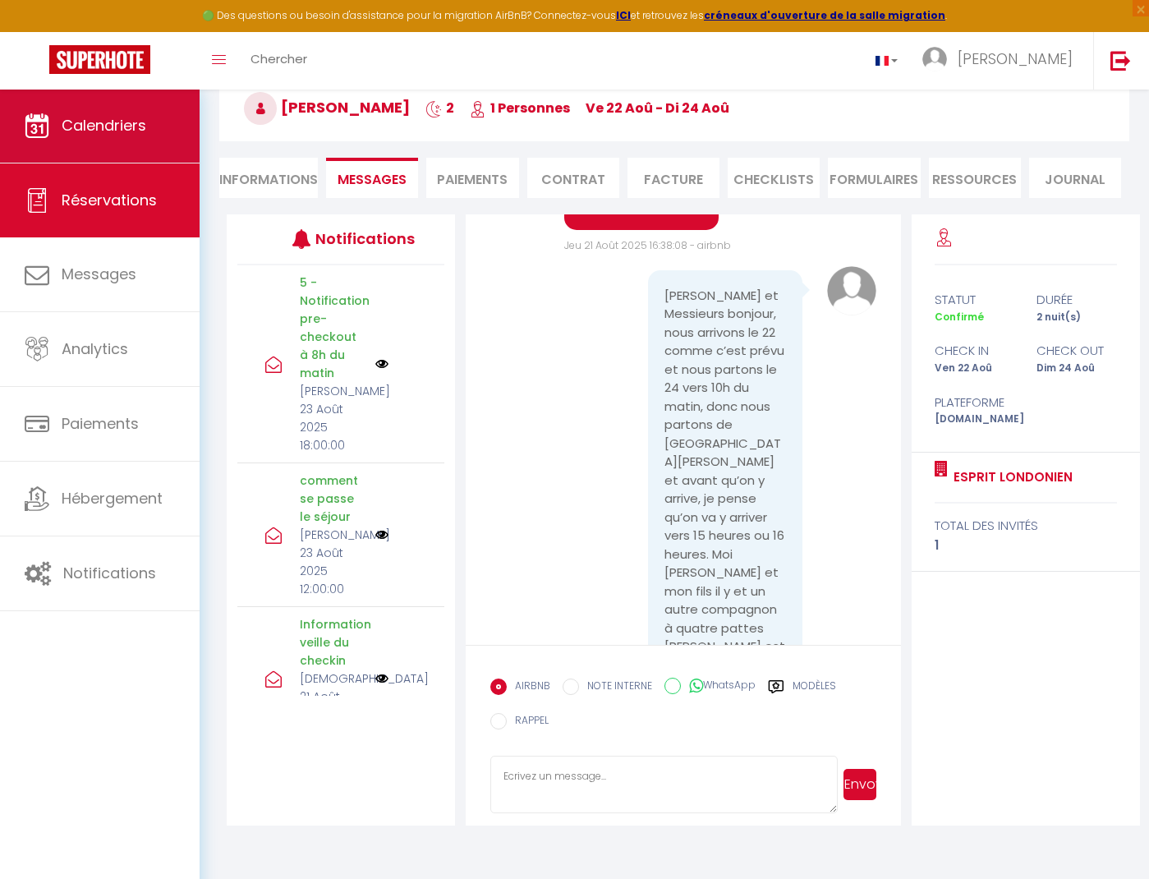
click at [145, 136] on link "Calendriers" at bounding box center [100, 126] width 200 height 74
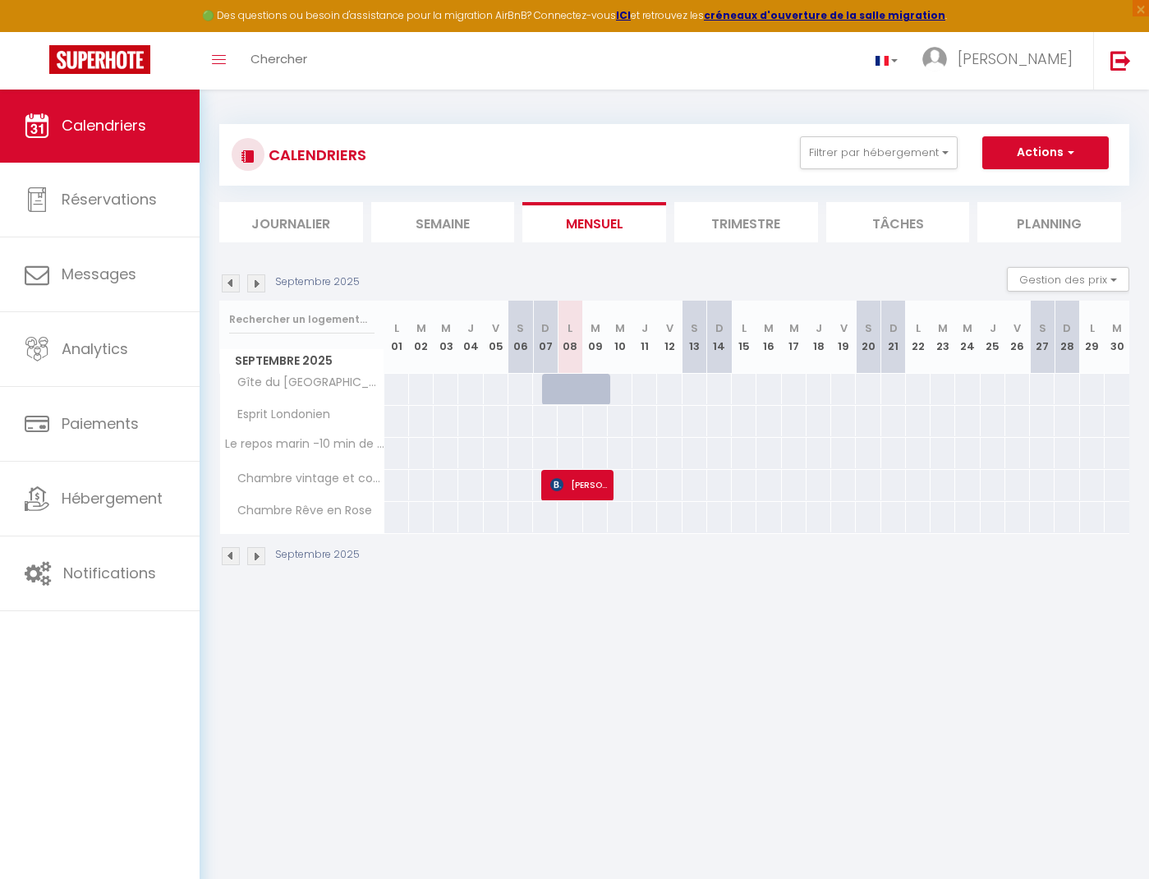
click at [235, 280] on img at bounding box center [231, 283] width 18 height 18
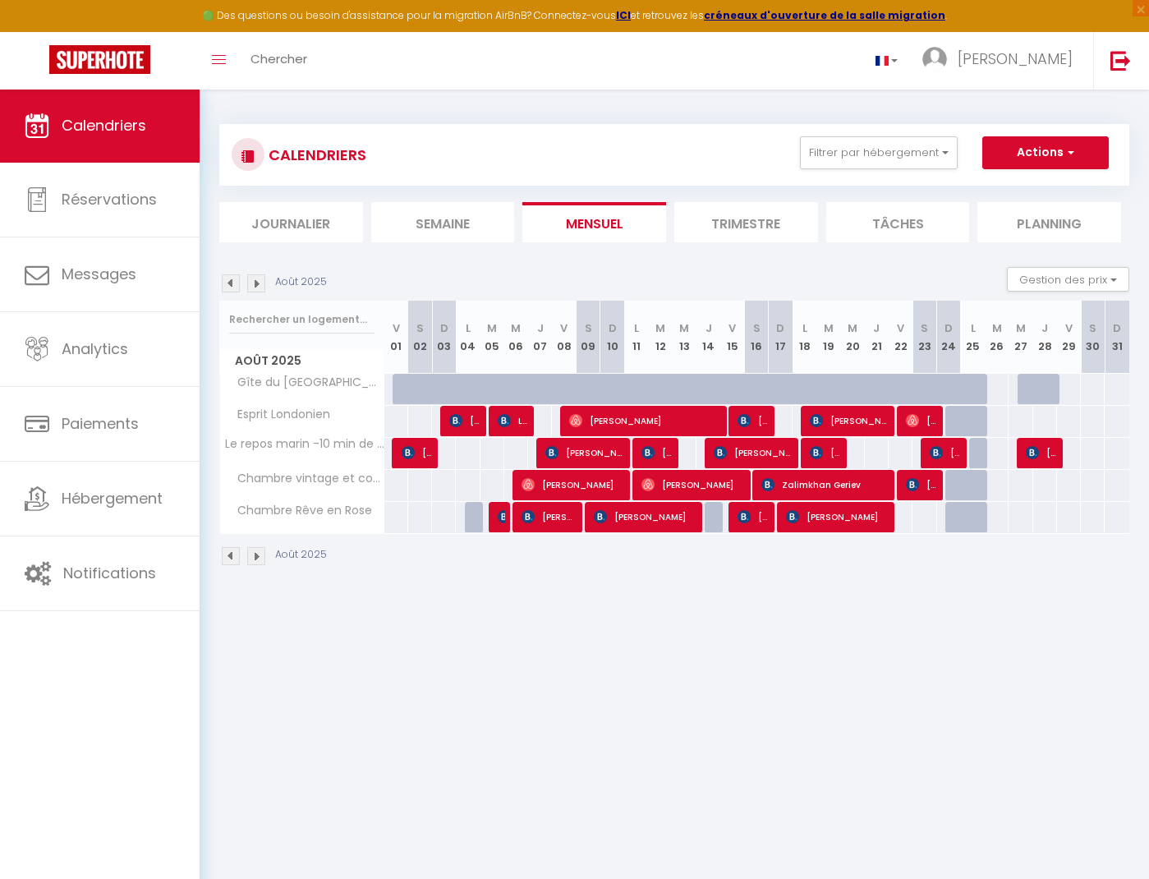
click at [807, 490] on span "Zalimkhan Geriev" at bounding box center [824, 484] width 127 height 31
select select "OK"
select select "KO"
select select "0"
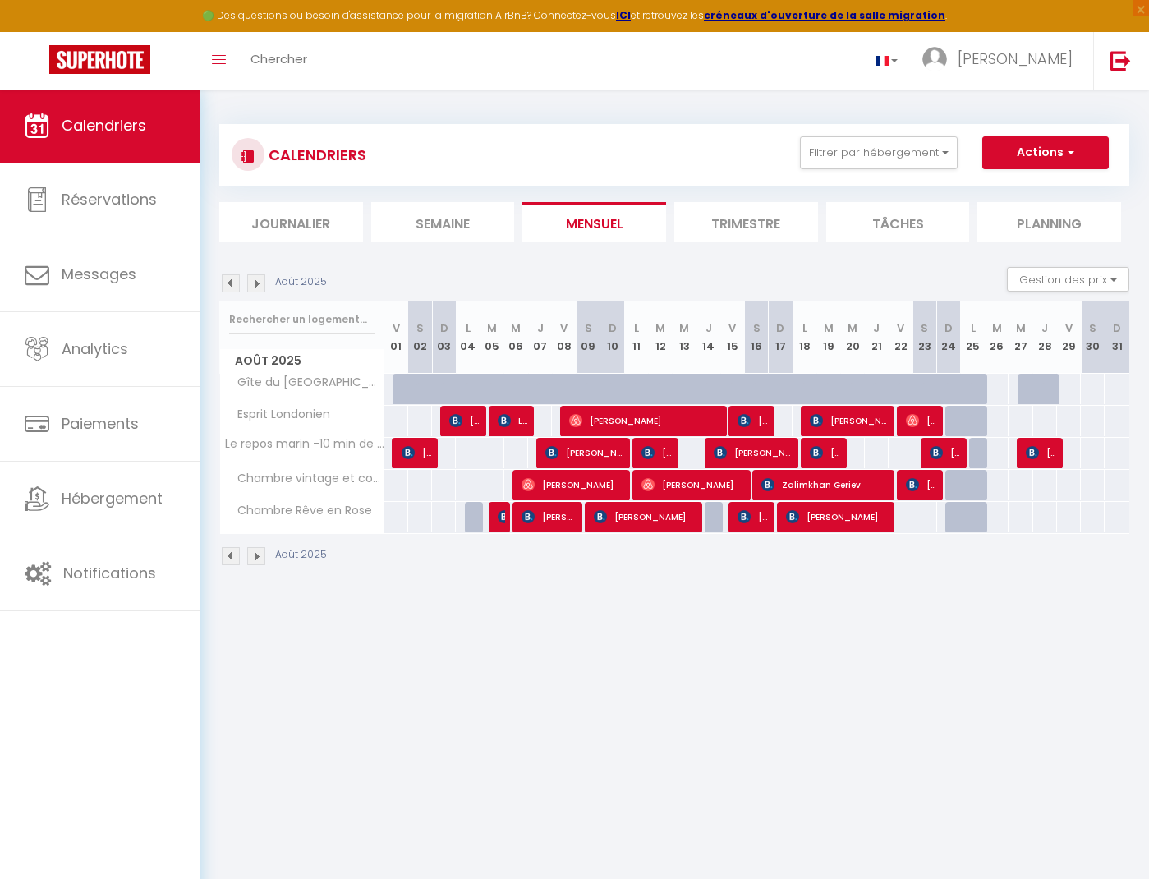
select select "1"
select select
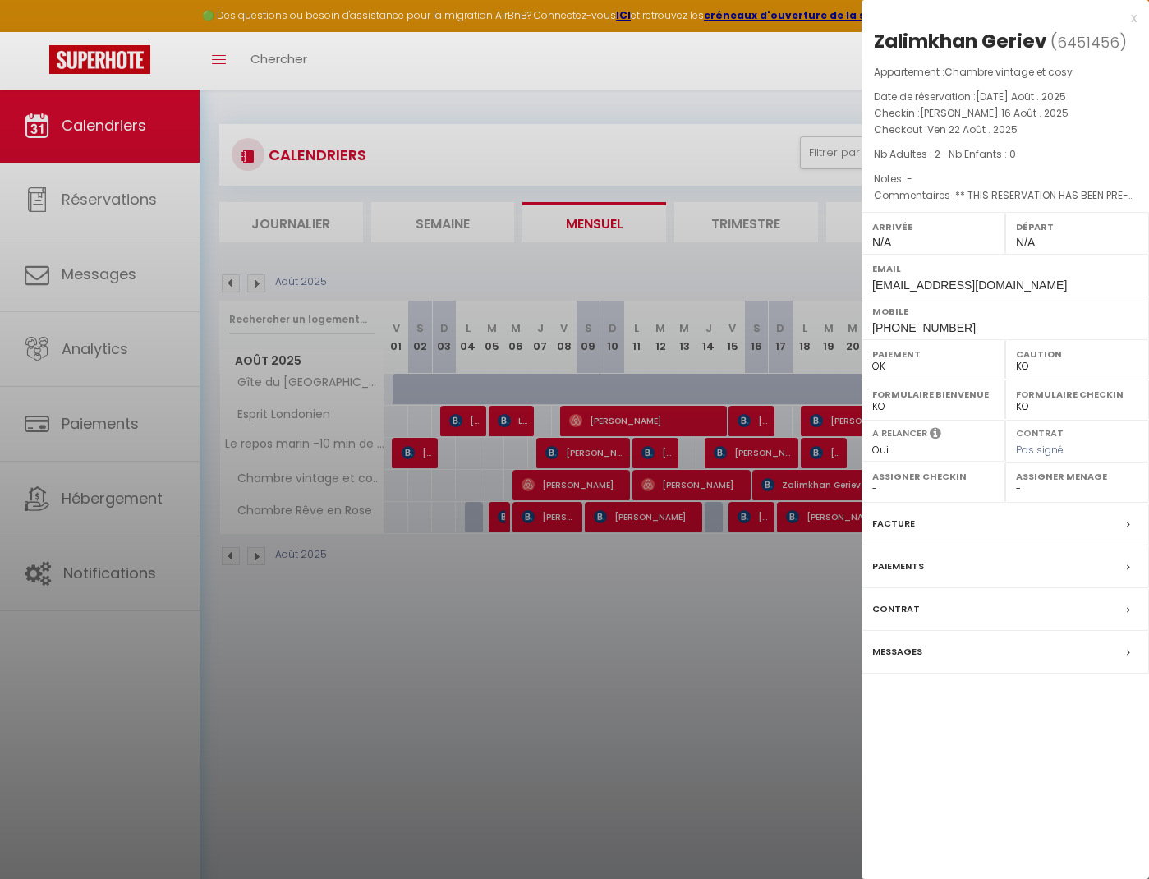
click at [916, 568] on label "Paiements" at bounding box center [898, 566] width 52 height 17
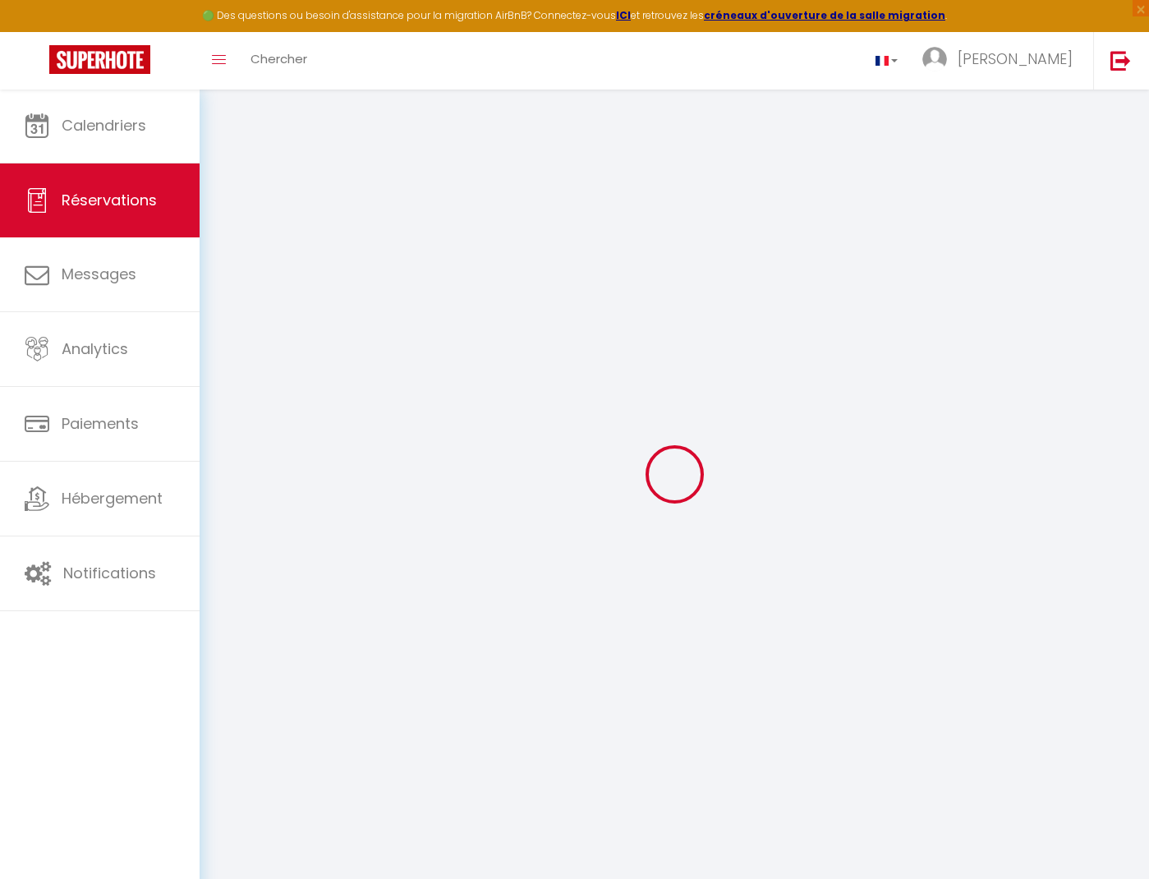
select select
checkbox input "false"
select select
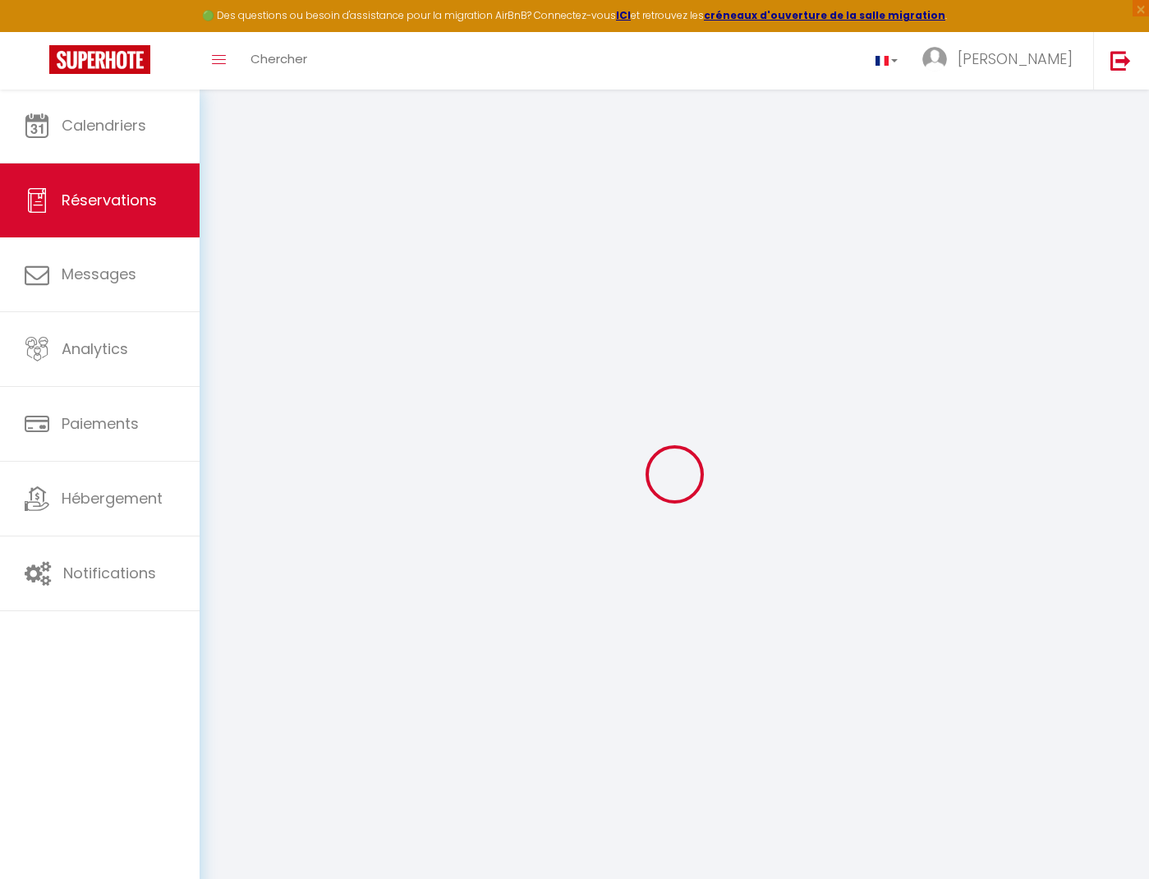
checkbox input "false"
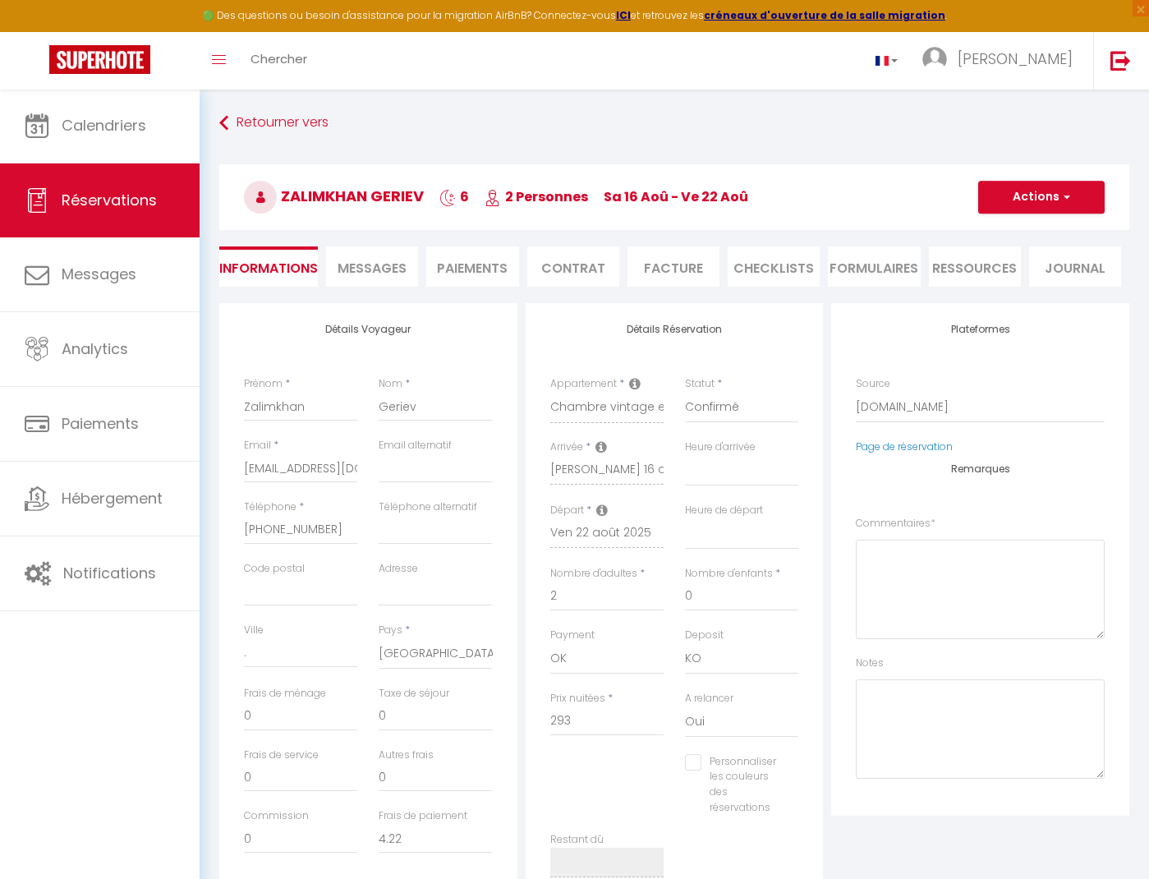
select select
checkbox input "false"
type textarea "** THIS RESERVATION HAS BEEN PRE-PAID ** Reservation has a cancellation grace p…"
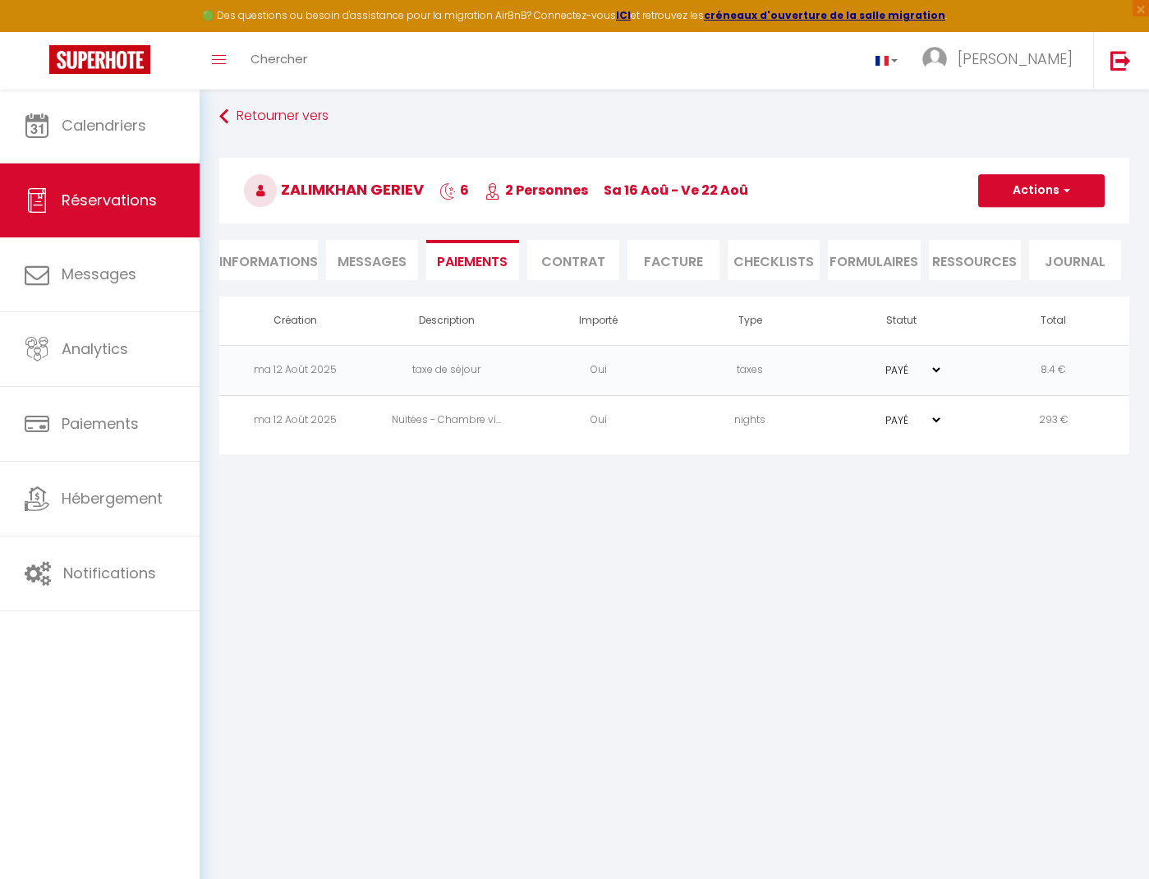
scroll to position [7, 0]
click at [262, 112] on link "Retourner vers" at bounding box center [674, 117] width 910 height 30
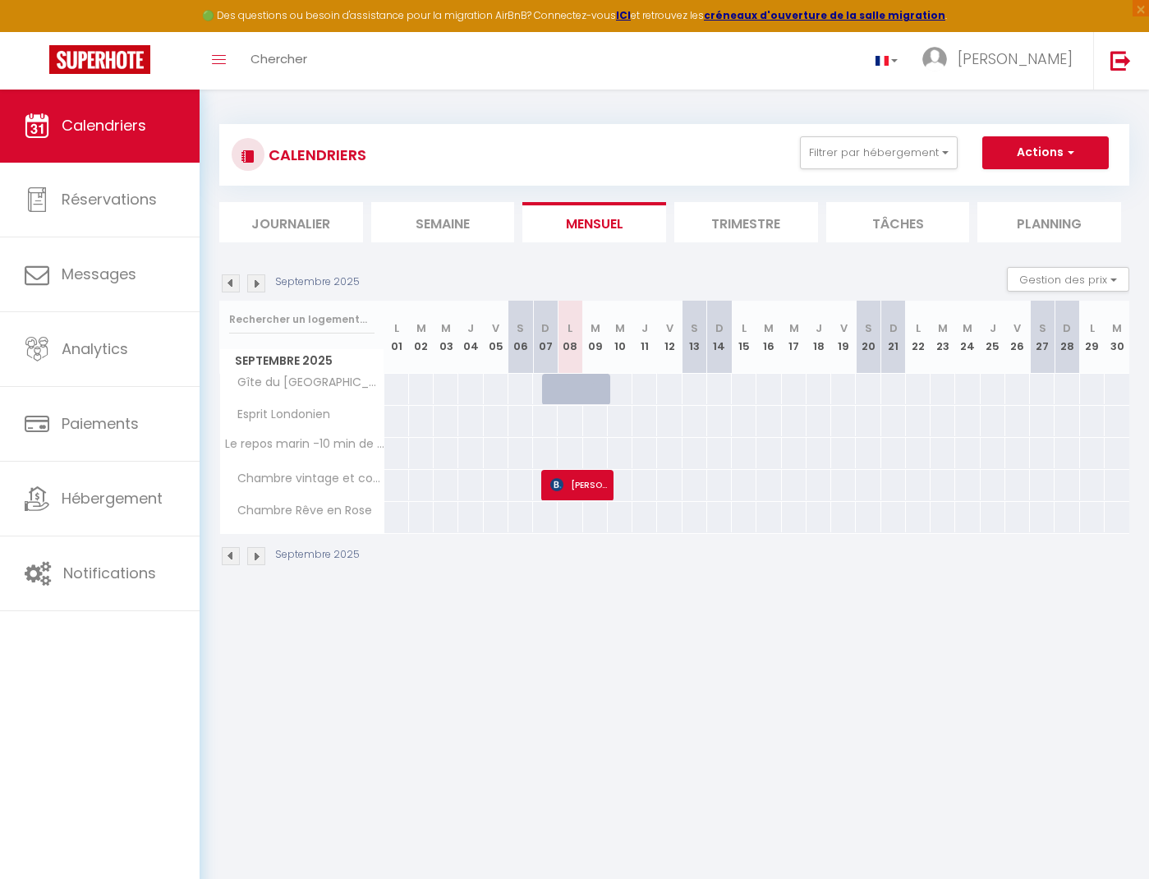
click at [234, 282] on img at bounding box center [231, 283] width 18 height 18
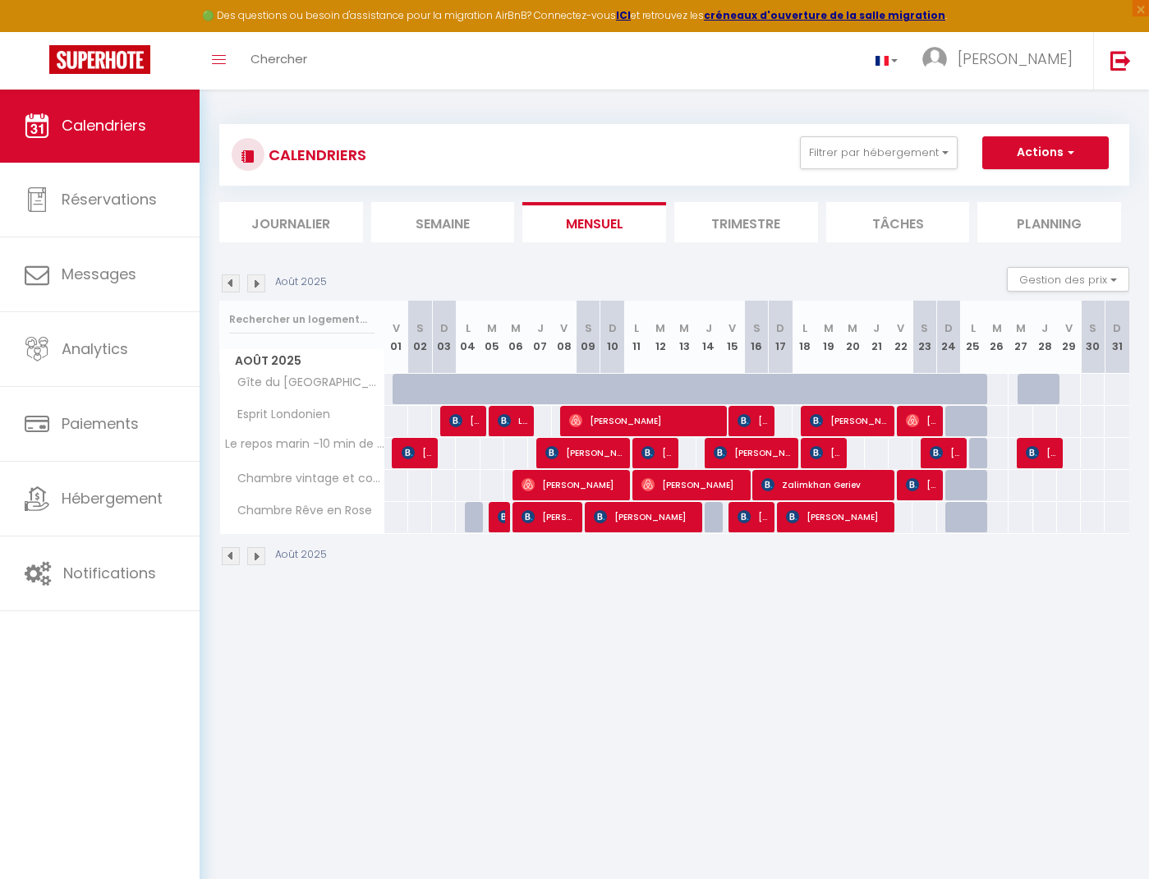
click at [824, 512] on span "[PERSON_NAME]" at bounding box center [837, 516] width 103 height 31
select select "OK"
select select "KO"
select select "0"
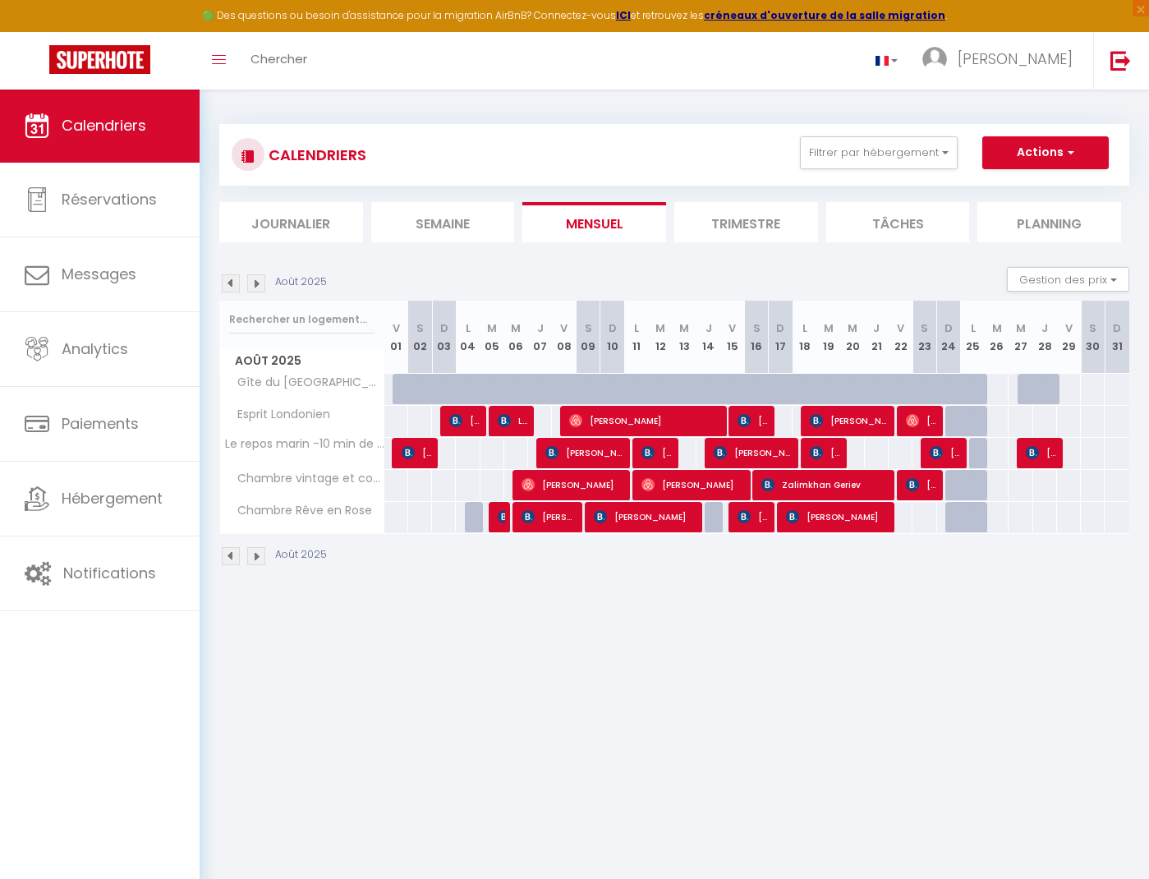
select select "1"
select select
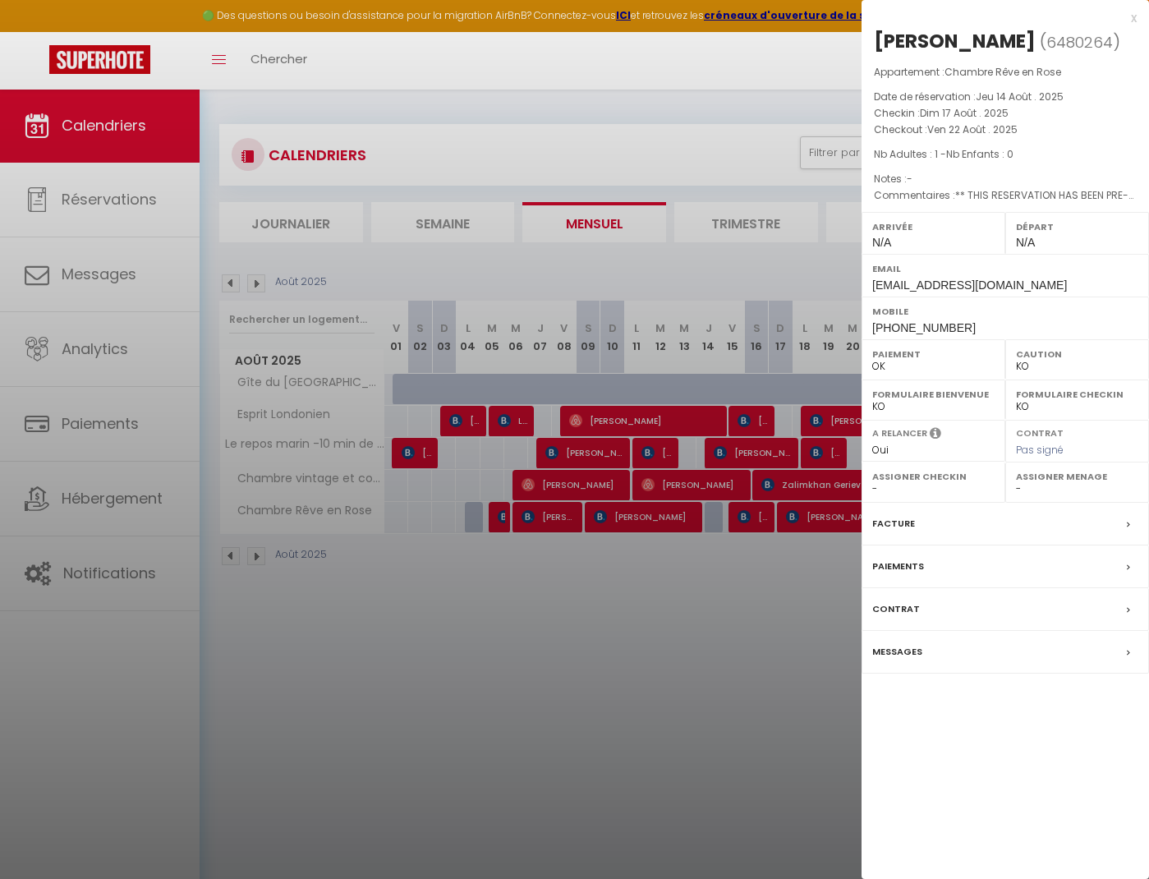
click at [1000, 567] on div "Paiements" at bounding box center [1004, 566] width 287 height 43
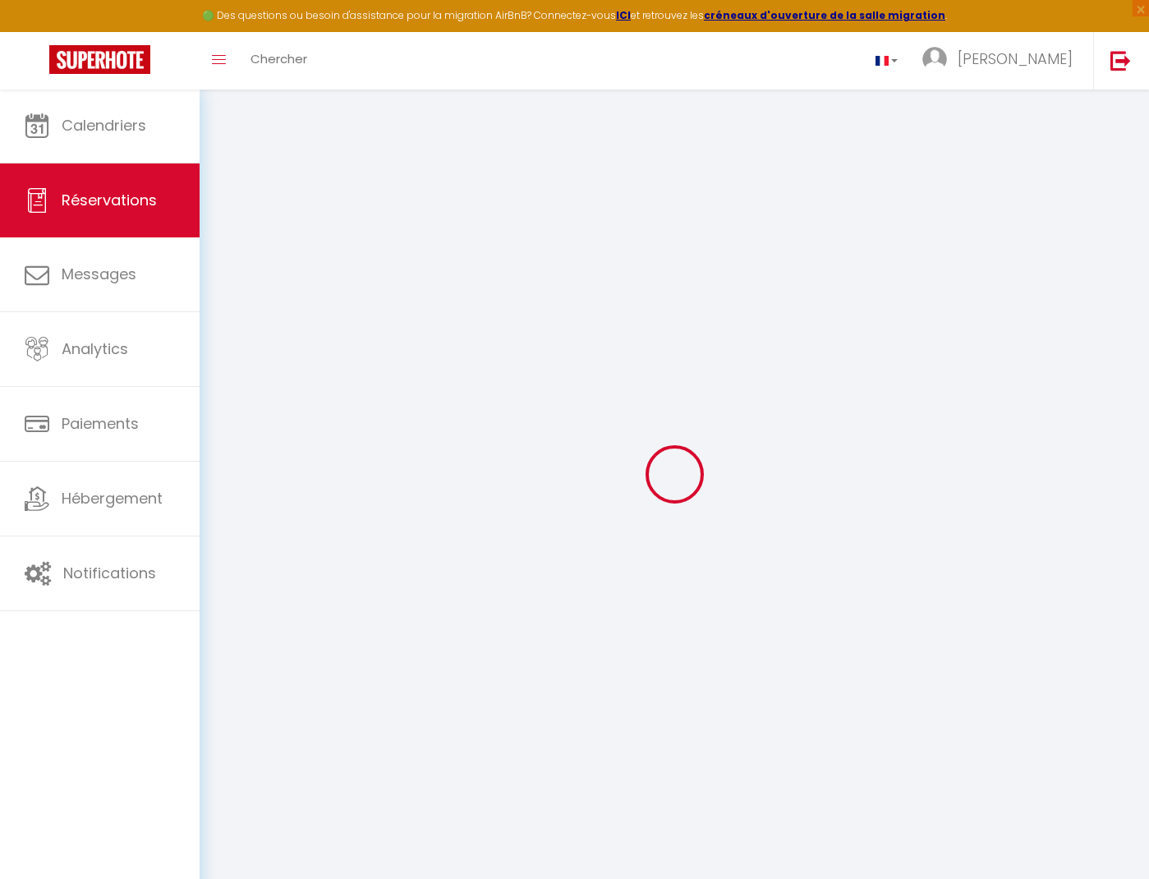
select select
checkbox input "false"
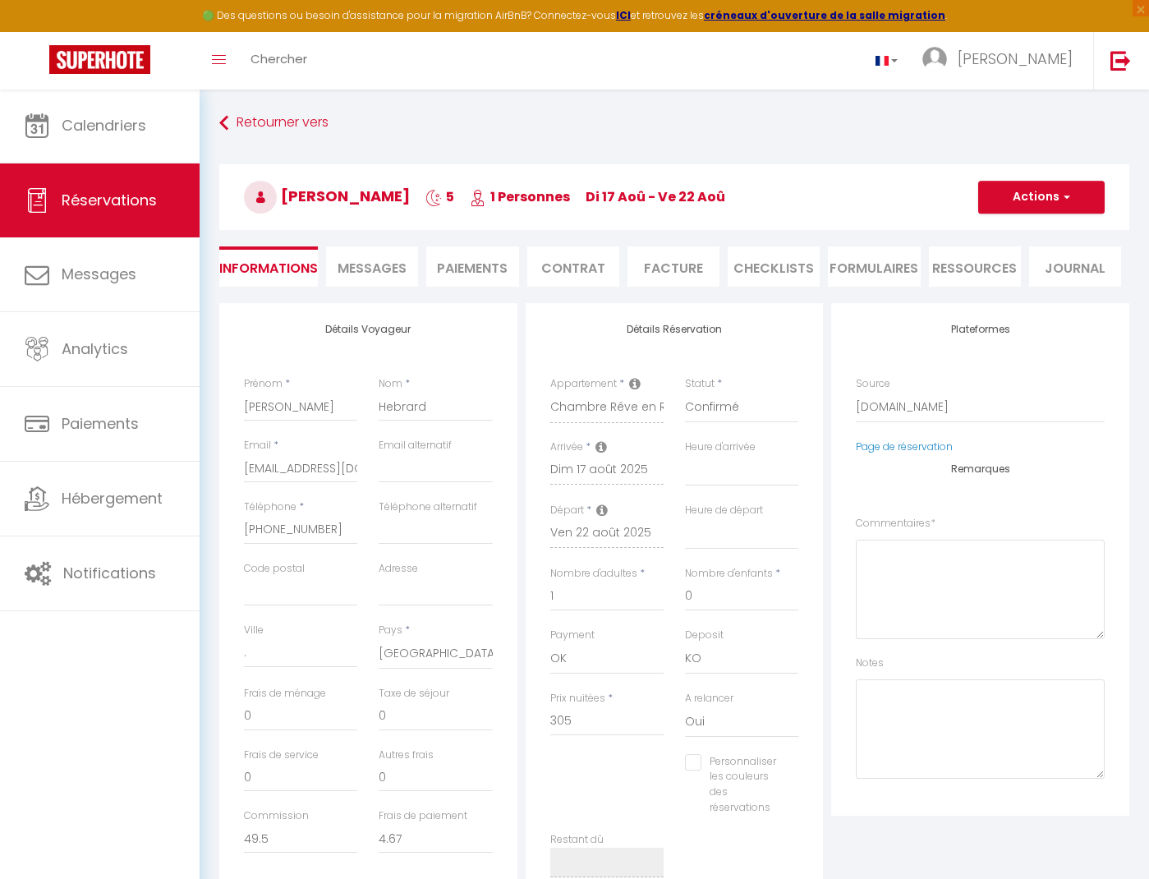
select select
checkbox input "false"
type textarea "** THIS RESERVATION HAS BEEN PRE-PAID ** Reservation has a cancellation grace p…"
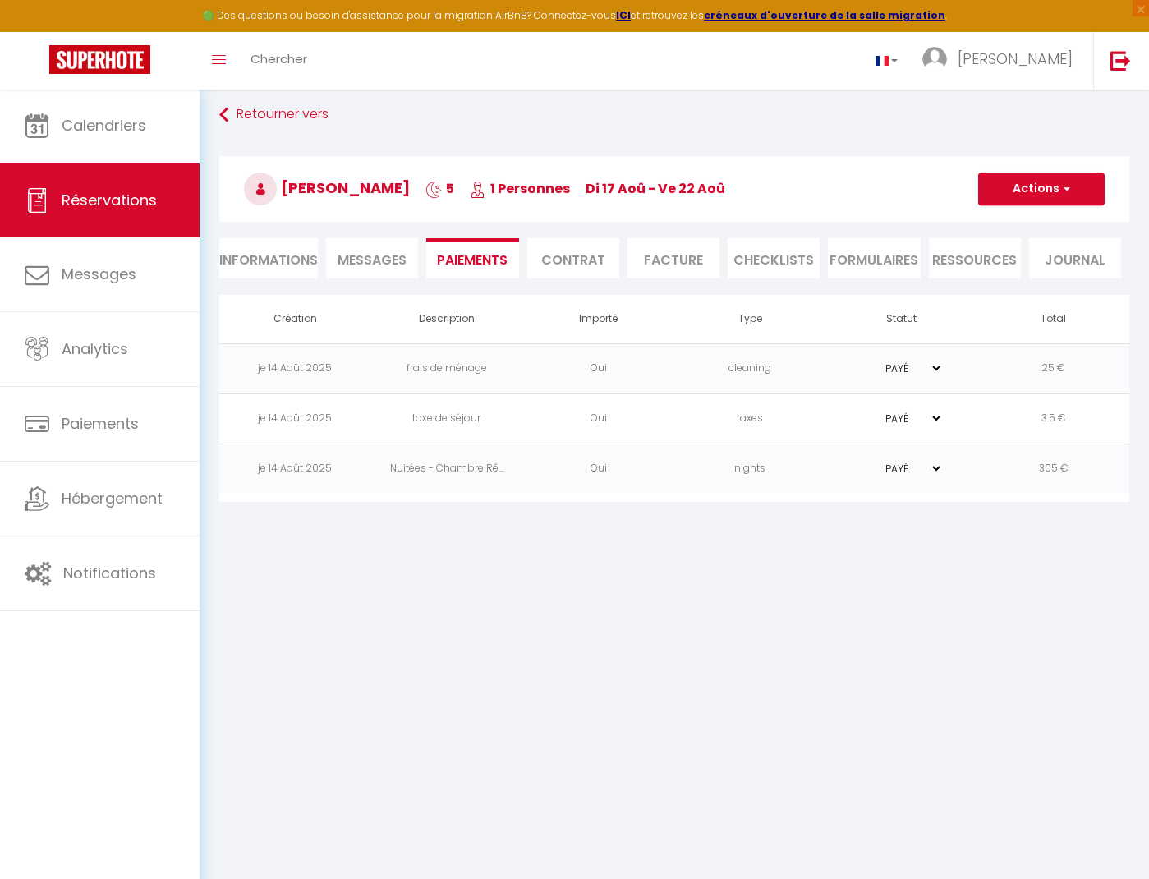
scroll to position [7, 0]
click at [259, 103] on link "Retourner vers" at bounding box center [674, 116] width 910 height 30
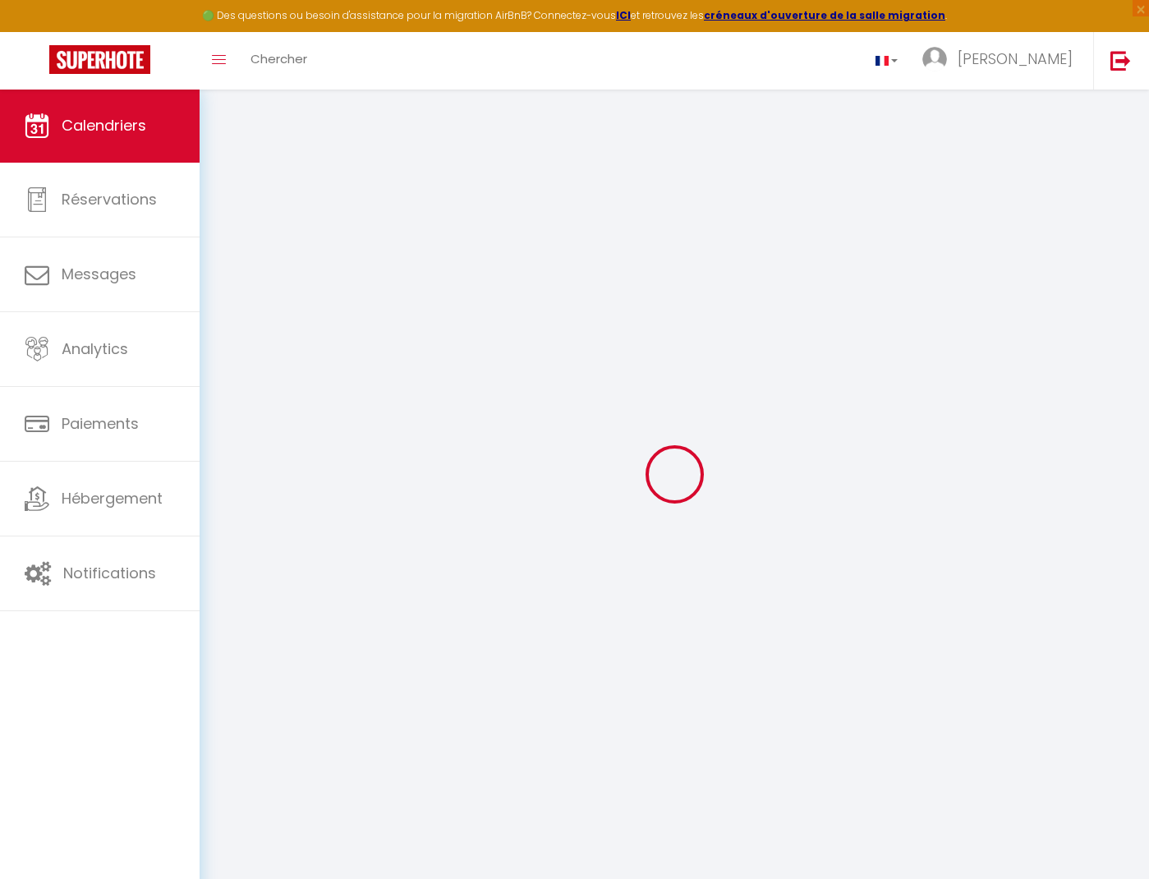
drag, startPoint x: 259, startPoint y: 103, endPoint x: 260, endPoint y: 112, distance: 9.1
click at [260, 112] on div at bounding box center [674, 473] width 910 height 731
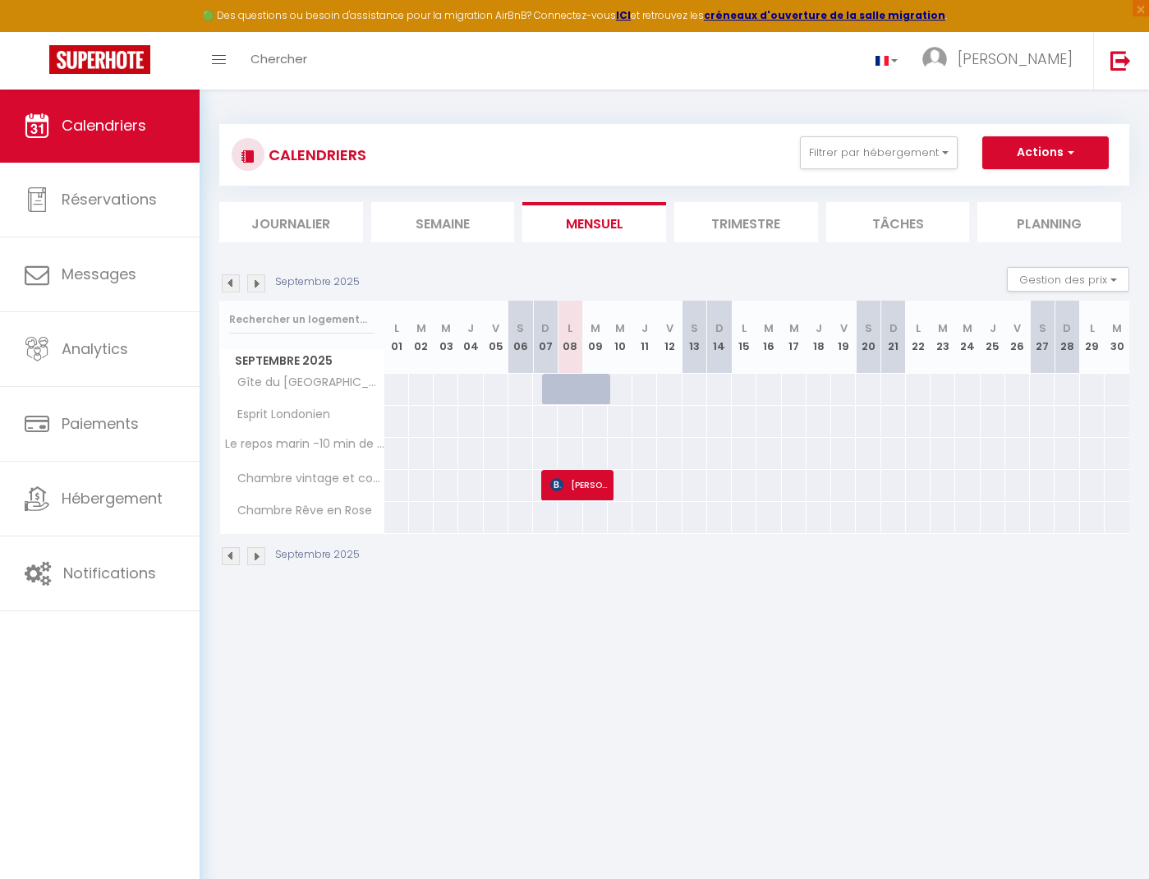
click at [576, 484] on span "[PERSON_NAME]" at bounding box center [578, 484] width 57 height 31
select select "OK"
select select "KO"
select select "0"
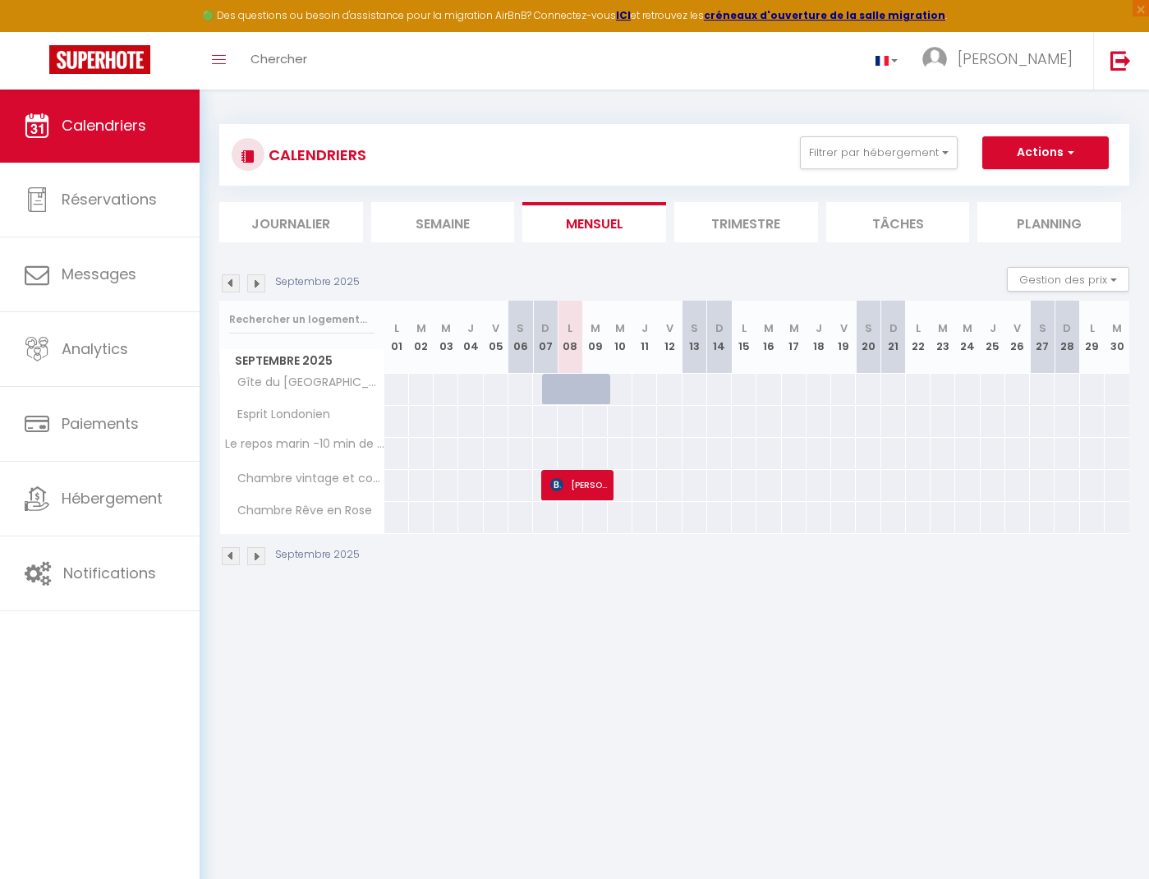
select select "1"
select select
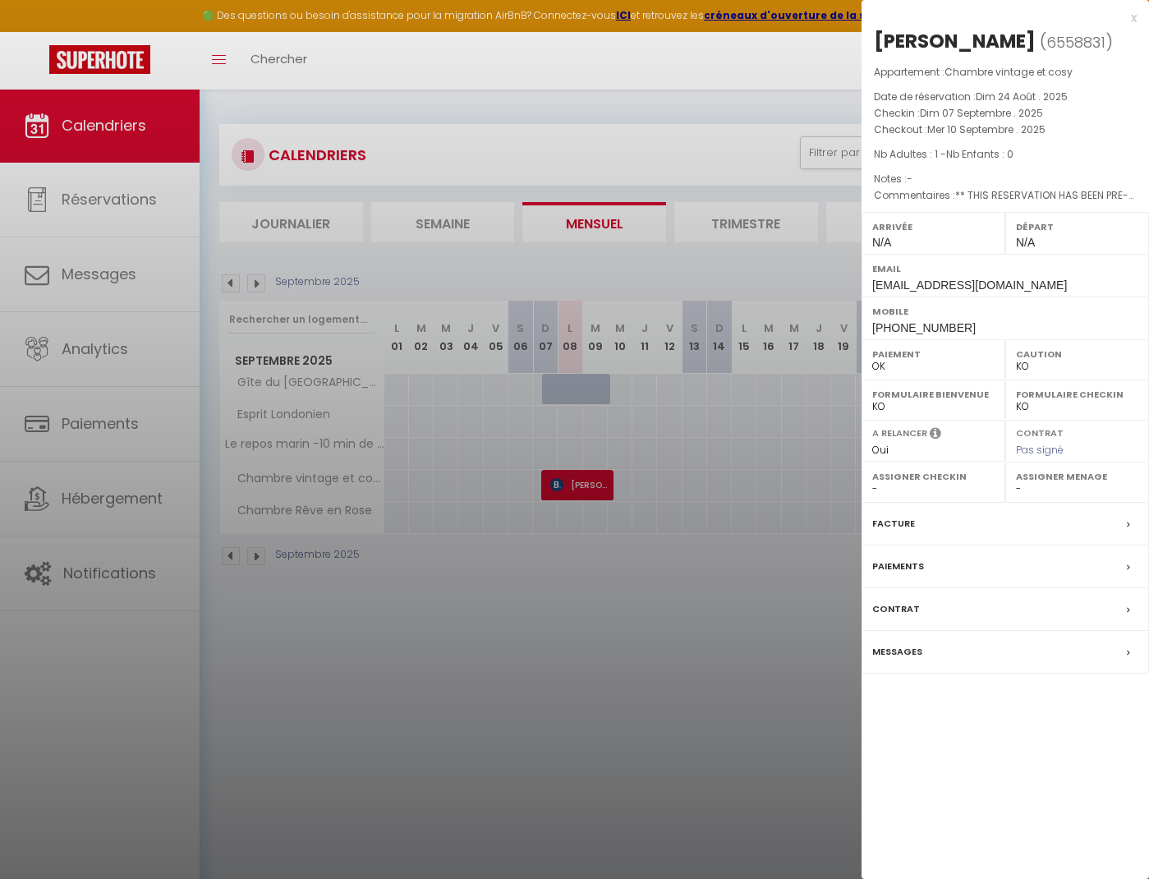
click at [957, 587] on div "Paiements" at bounding box center [1004, 566] width 287 height 43
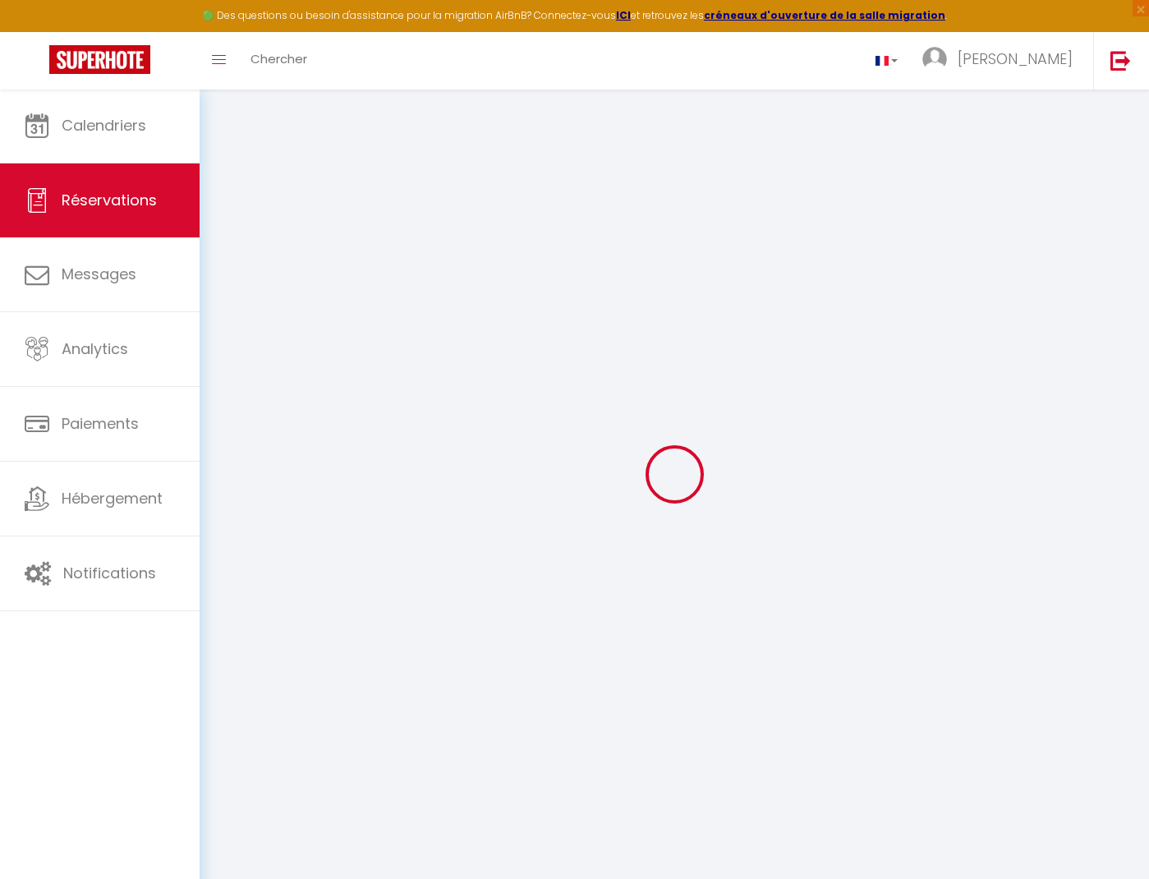
select select
checkbox input "false"
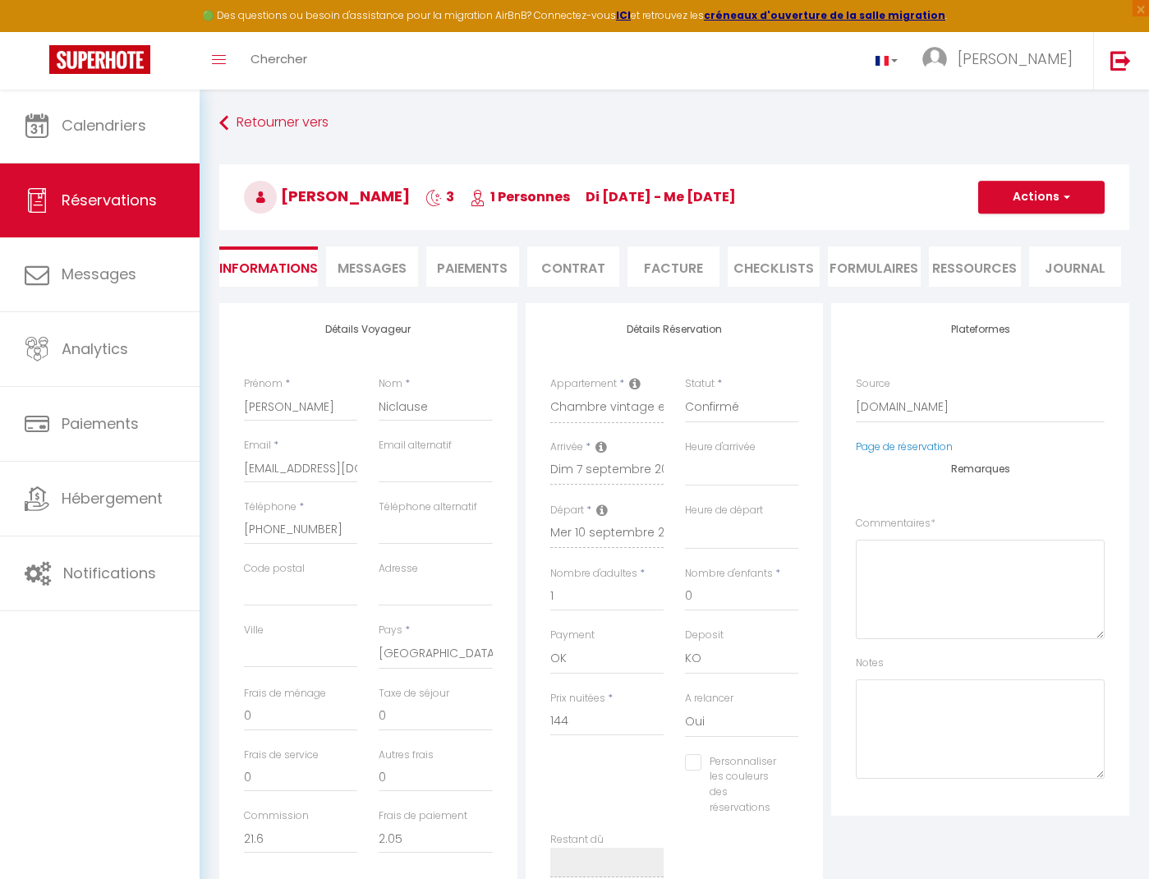
select select
checkbox input "false"
type textarea "** THIS RESERVATION HAS BEEN PRE-PAID ** Approximate time of arrival: between 1…"
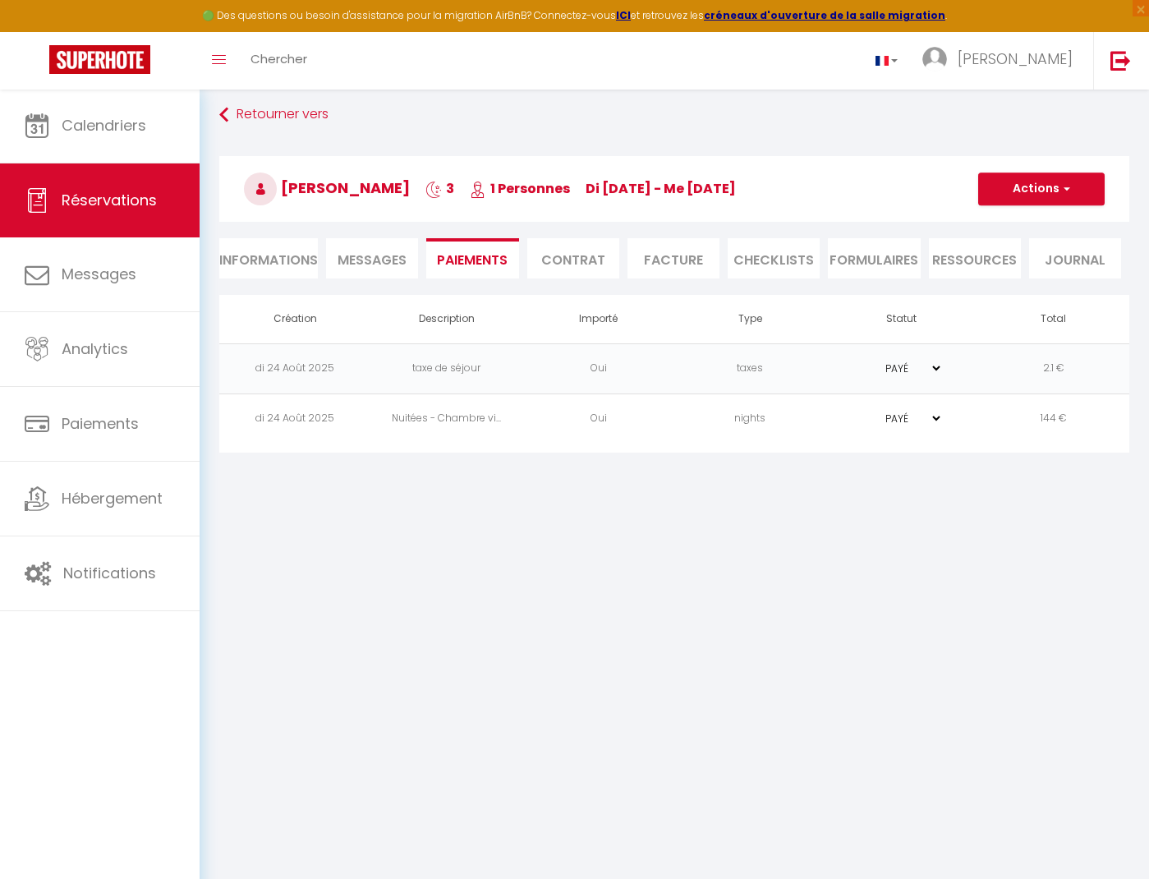
scroll to position [8, 0]
